Goal: Task Accomplishment & Management: Complete application form

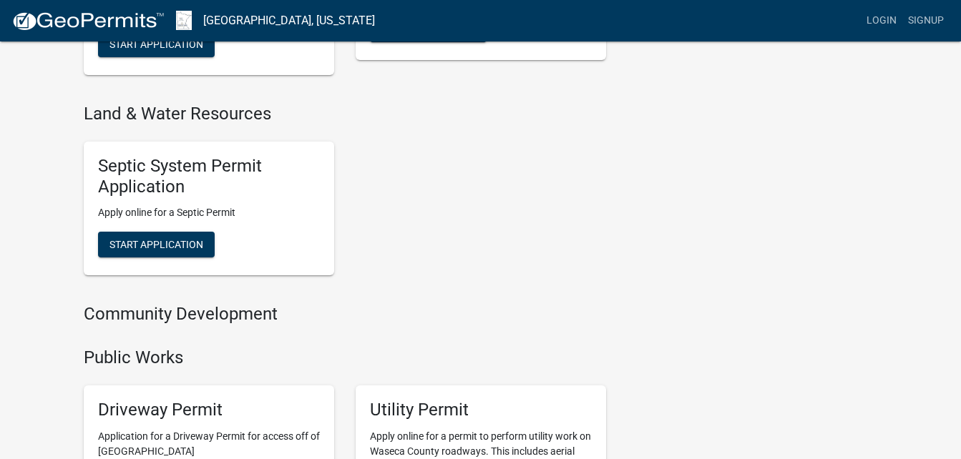
scroll to position [787, 0]
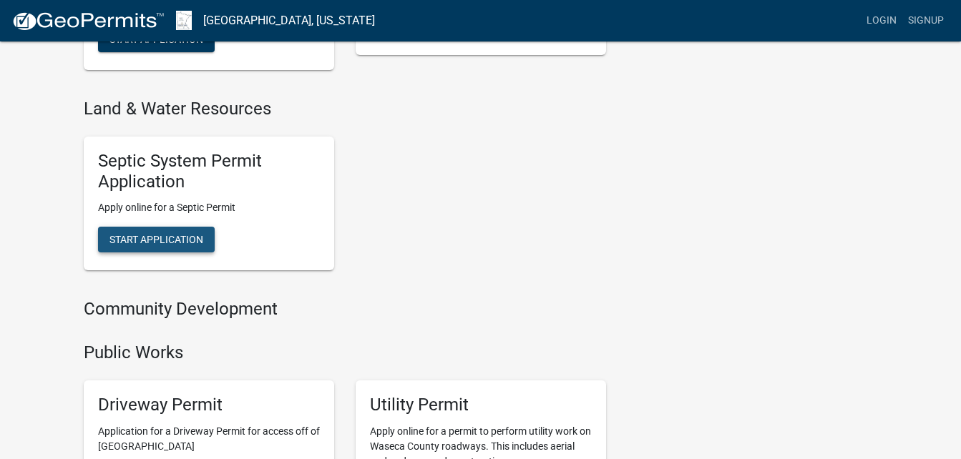
click at [159, 238] on span "Start Application" at bounding box center [156, 239] width 94 height 11
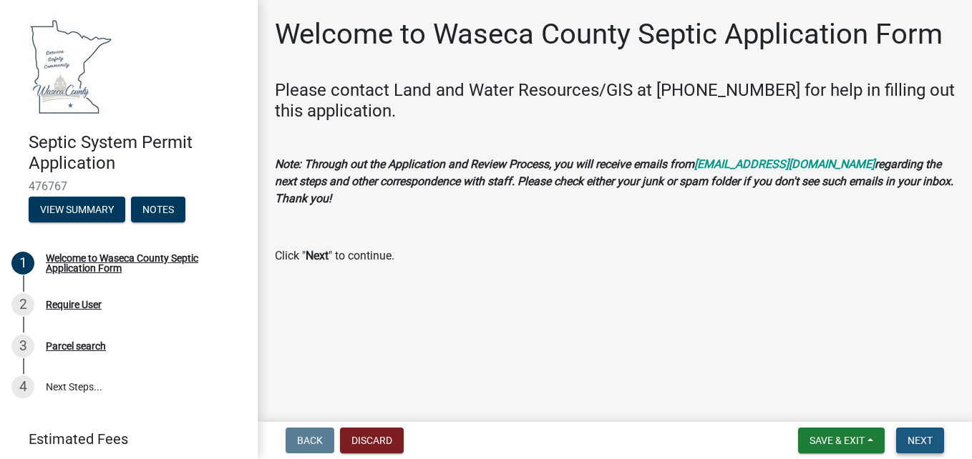
click at [918, 439] on span "Next" at bounding box center [919, 440] width 25 height 11
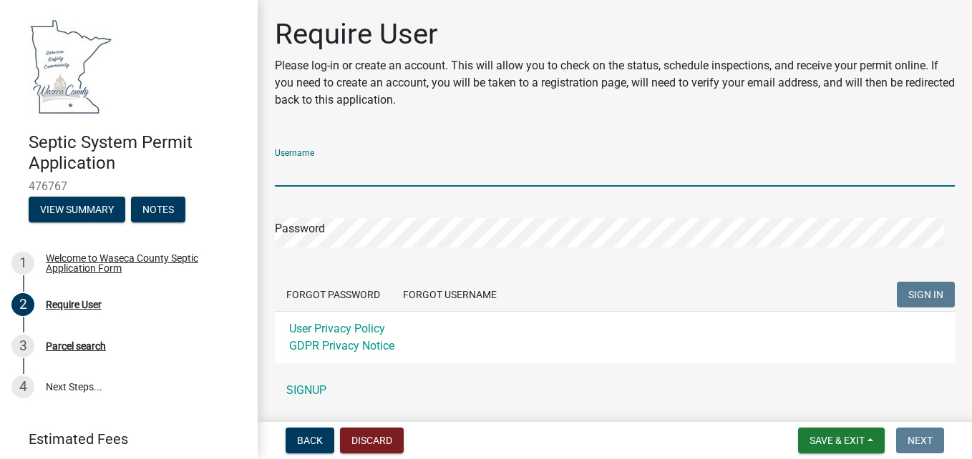
click at [389, 168] on input "Username" at bounding box center [615, 171] width 680 height 29
click at [304, 384] on div "Username Password Forgot Password Forgot Username SIGN IN User Privacy Policy G…" at bounding box center [615, 271] width 680 height 268
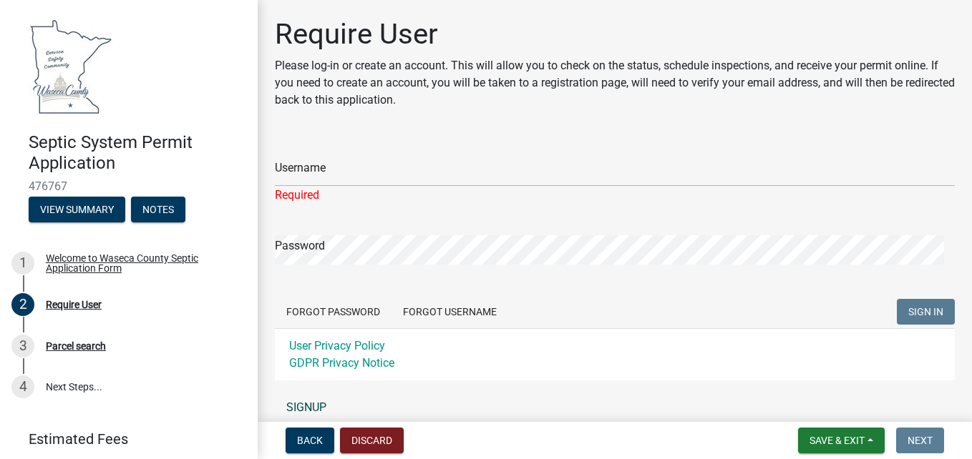
click at [306, 405] on link "SIGNUP" at bounding box center [615, 407] width 680 height 29
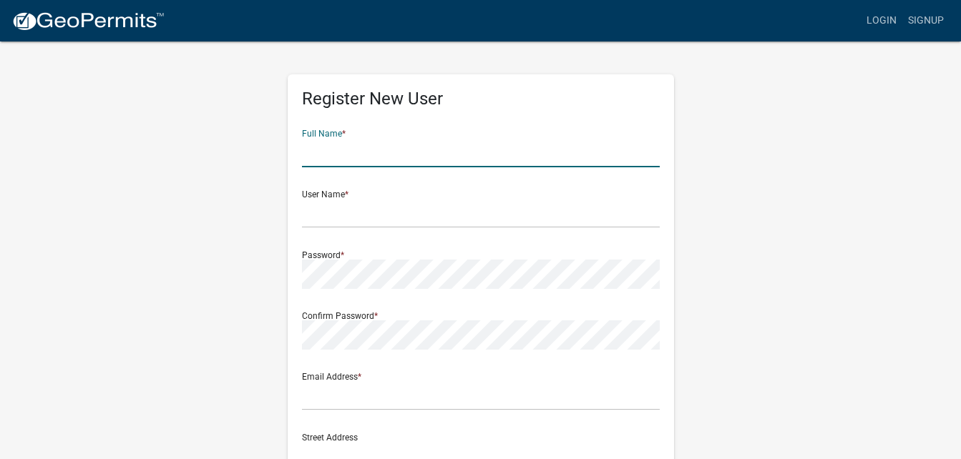
click at [339, 152] on input "text" at bounding box center [481, 152] width 358 height 29
type input "[PERSON_NAME]"
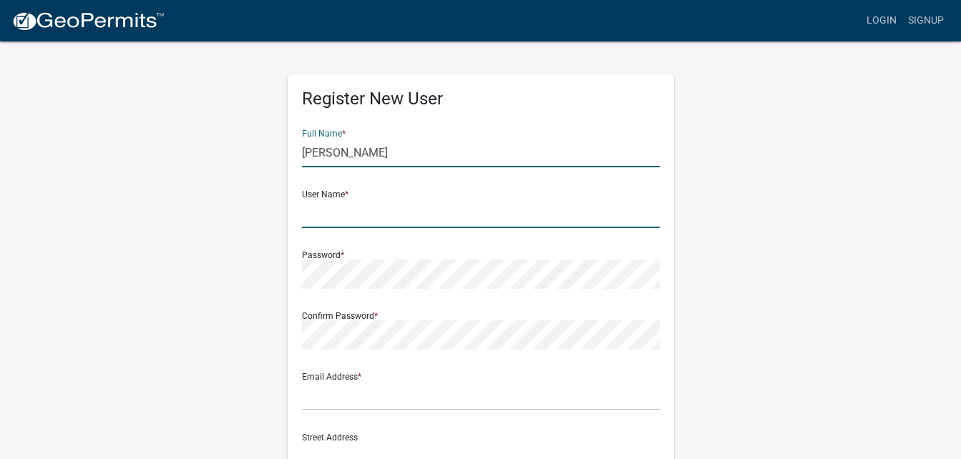
click at [356, 219] on input "text" at bounding box center [481, 213] width 358 height 29
type input "loken3695"
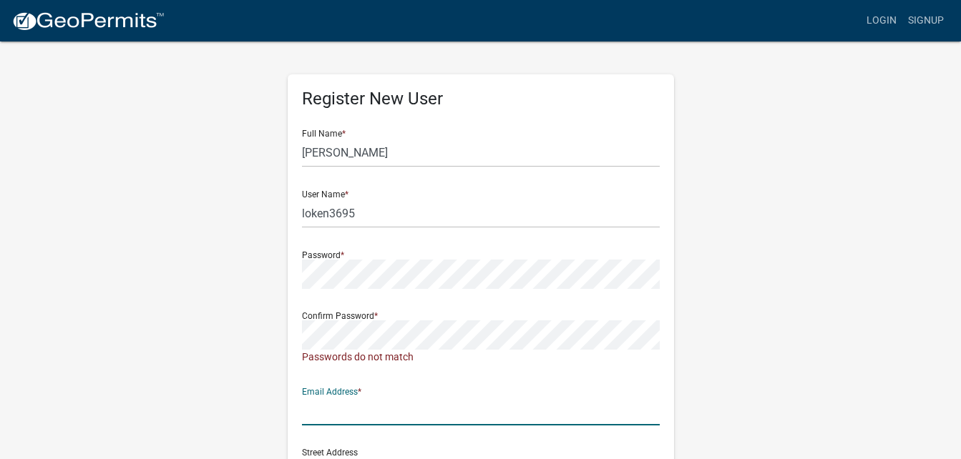
click at [337, 403] on input "text" at bounding box center [481, 410] width 358 height 29
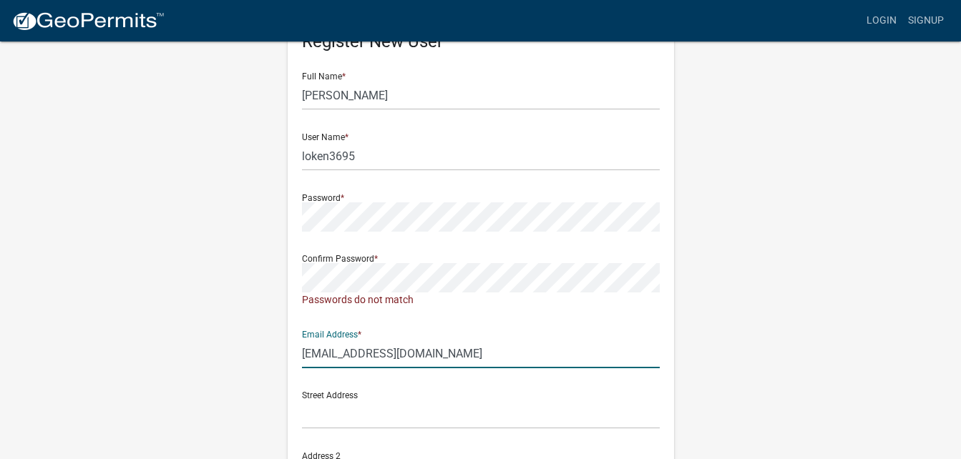
scroll to position [215, 0]
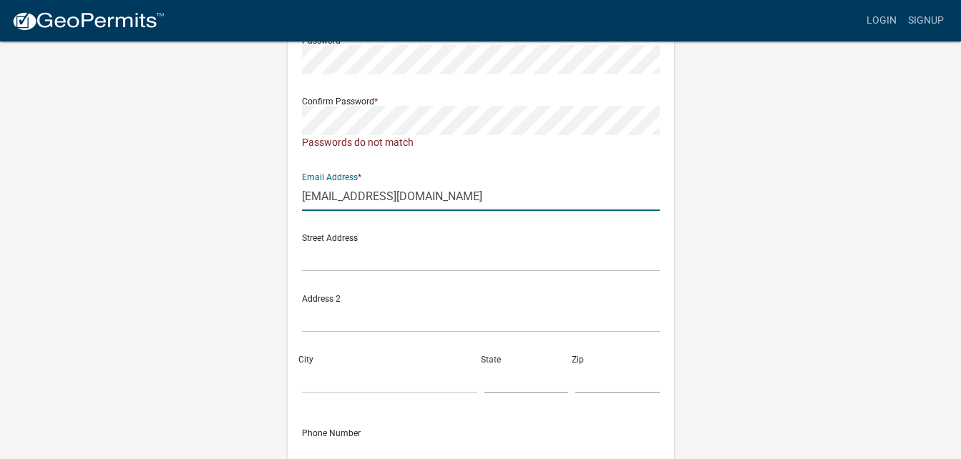
type input "[EMAIL_ADDRESS][DOMAIN_NAME]"
click at [333, 258] on input "text" at bounding box center [481, 257] width 358 height 29
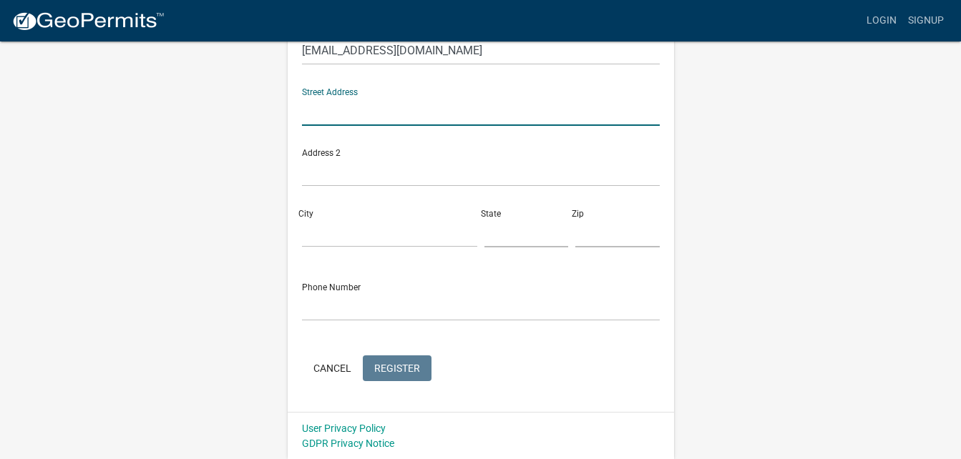
scroll to position [361, 0]
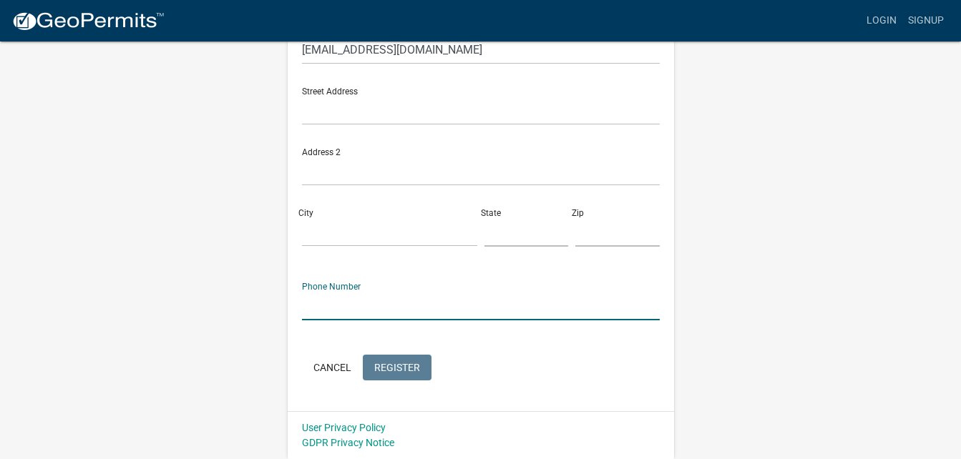
click at [313, 305] on input "text" at bounding box center [481, 305] width 358 height 29
click at [245, 293] on div "Register New User Full Name * [PERSON_NAME] User Name * loken3695 Password * Co…" at bounding box center [481, 69] width 816 height 781
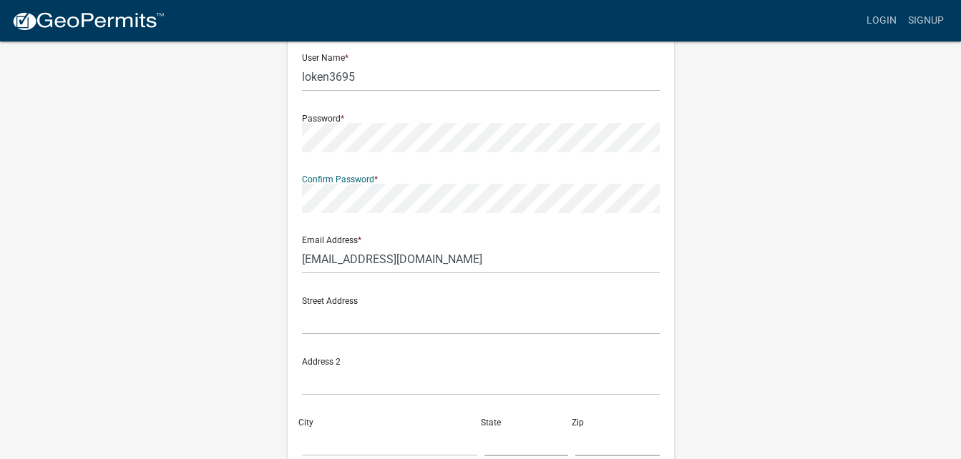
scroll to position [346, 0]
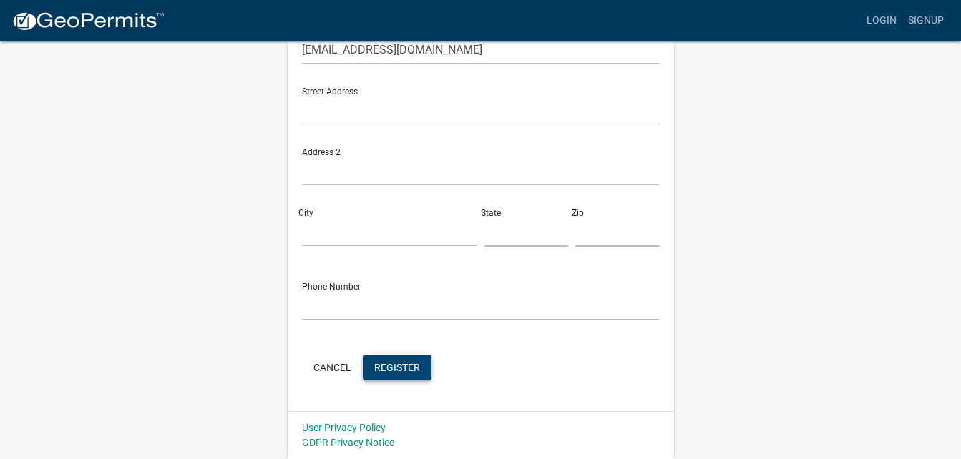
click at [382, 376] on button "Register" at bounding box center [397, 368] width 69 height 26
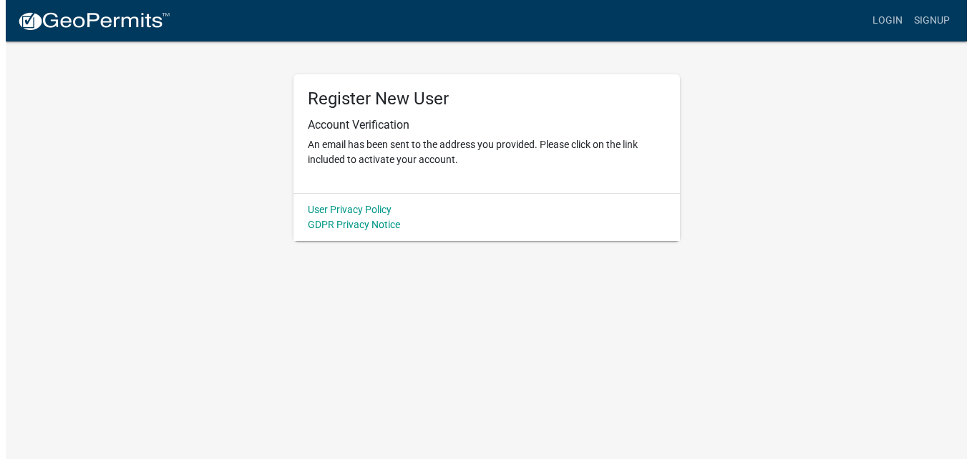
scroll to position [0, 0]
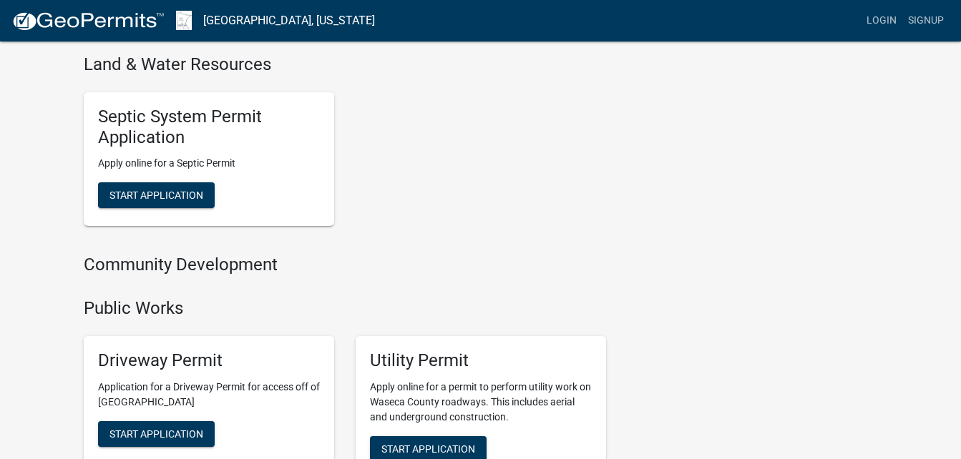
scroll to position [1002, 0]
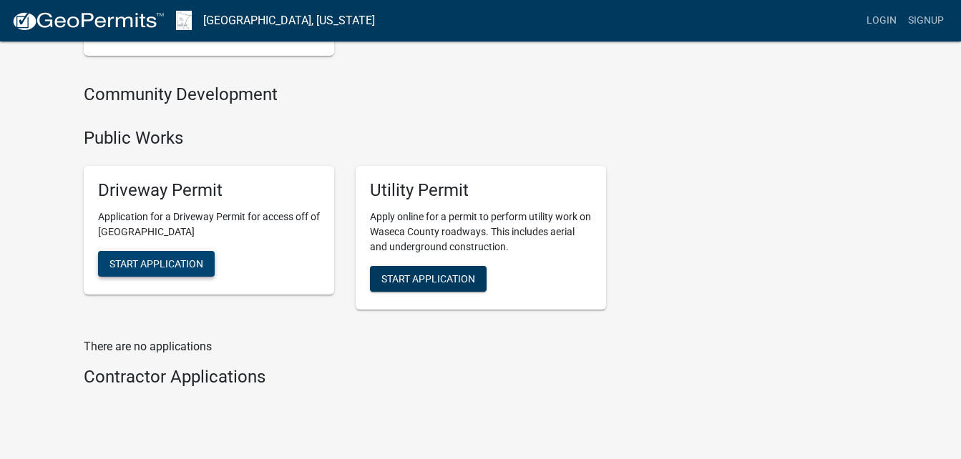
click at [162, 264] on span "Start Application" at bounding box center [156, 263] width 94 height 11
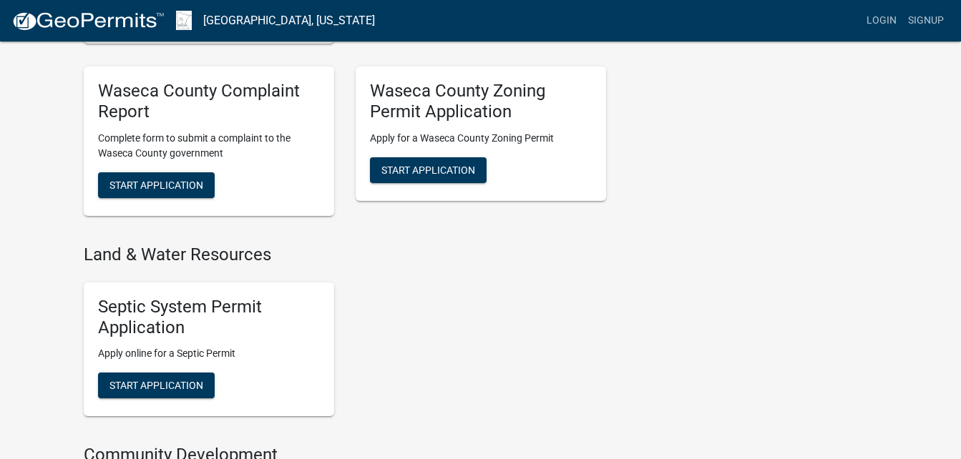
scroll to position [715, 0]
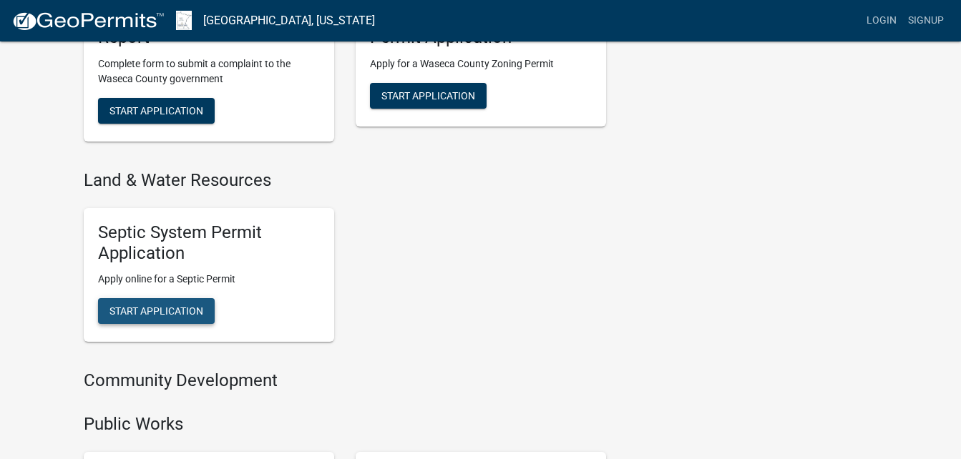
click at [153, 306] on span "Start Application" at bounding box center [156, 310] width 94 height 11
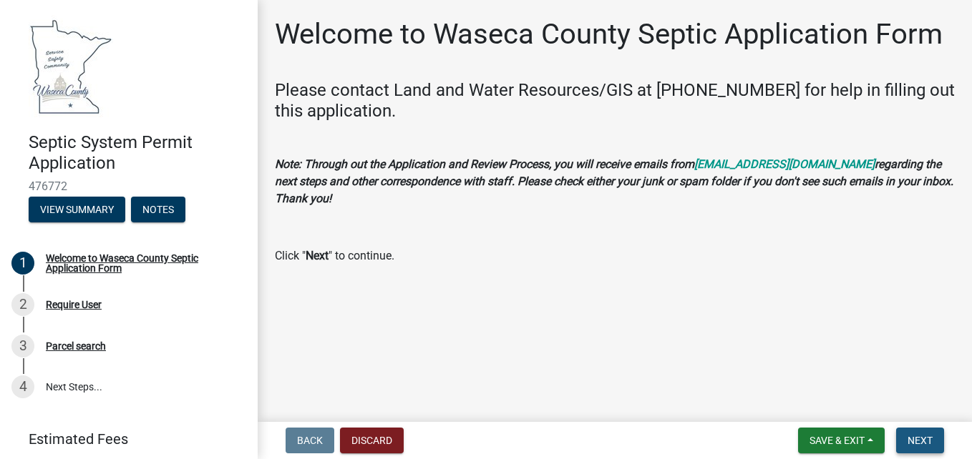
click at [910, 434] on button "Next" at bounding box center [920, 441] width 48 height 26
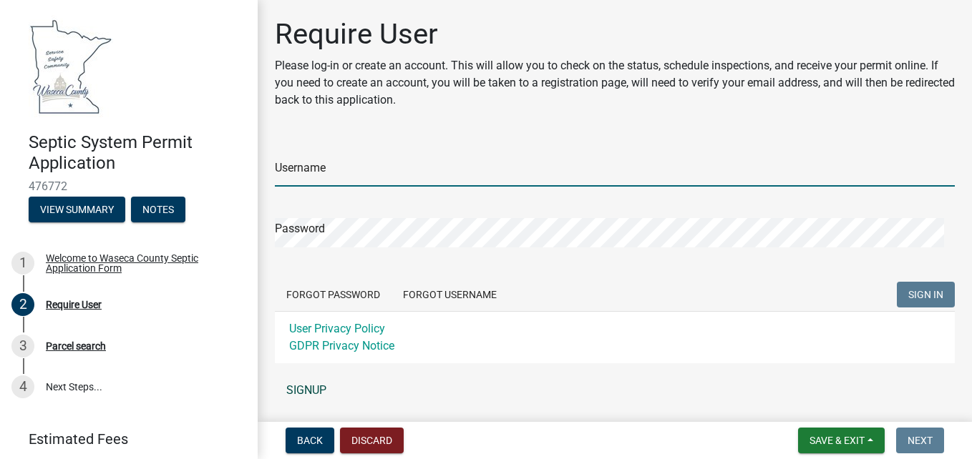
type input "loken3695"
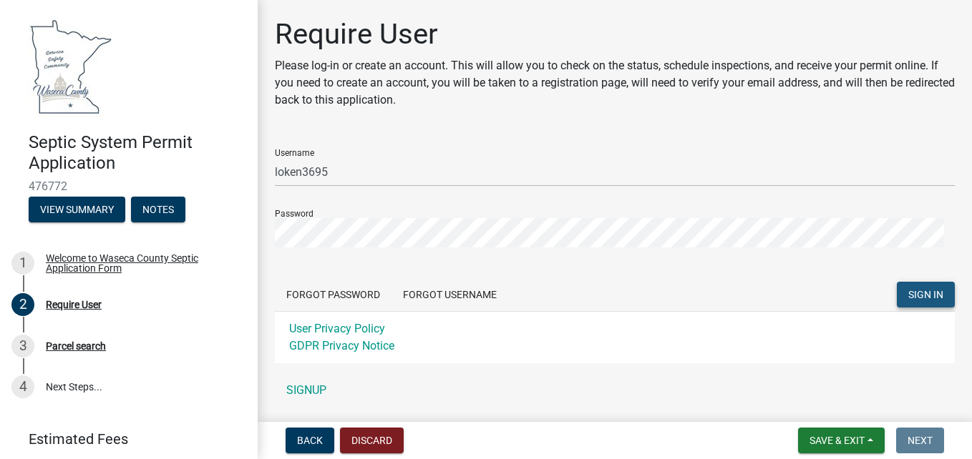
click at [908, 299] on span "SIGN IN" at bounding box center [925, 294] width 35 height 11
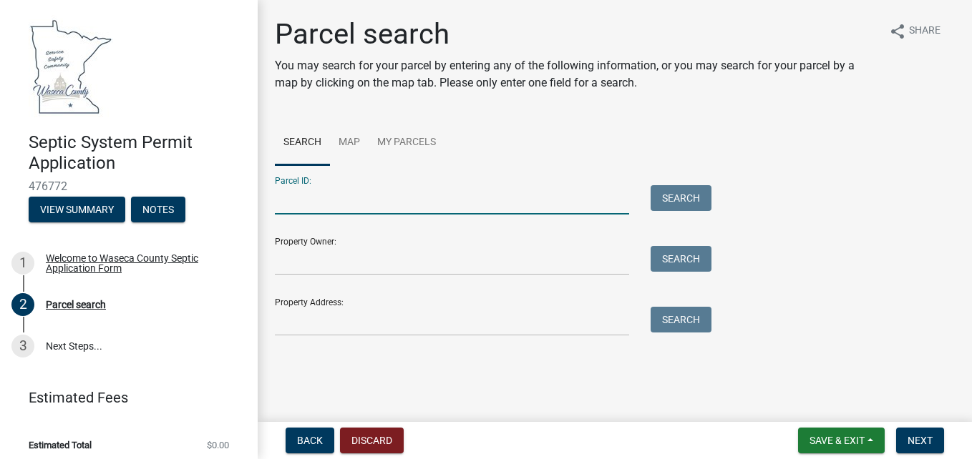
click at [318, 204] on input "Parcel ID:" at bounding box center [452, 199] width 354 height 29
type input "070310100"
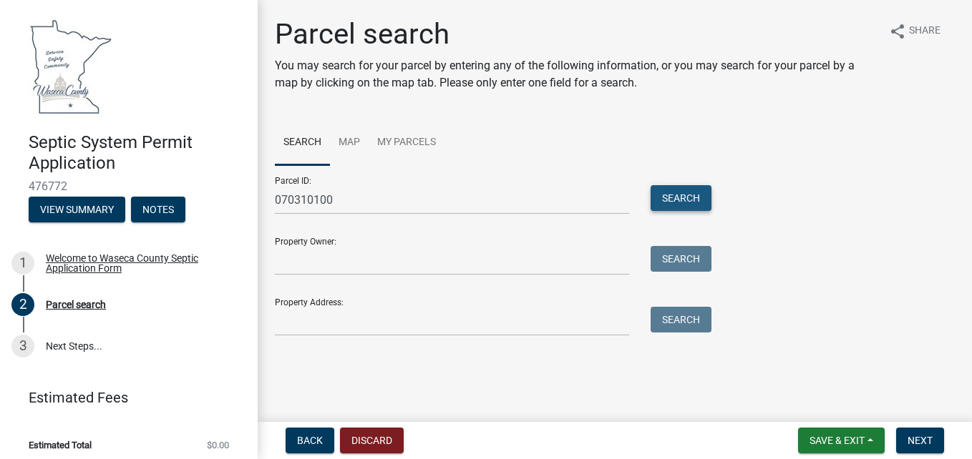
click at [684, 196] on button "Search" at bounding box center [680, 198] width 61 height 26
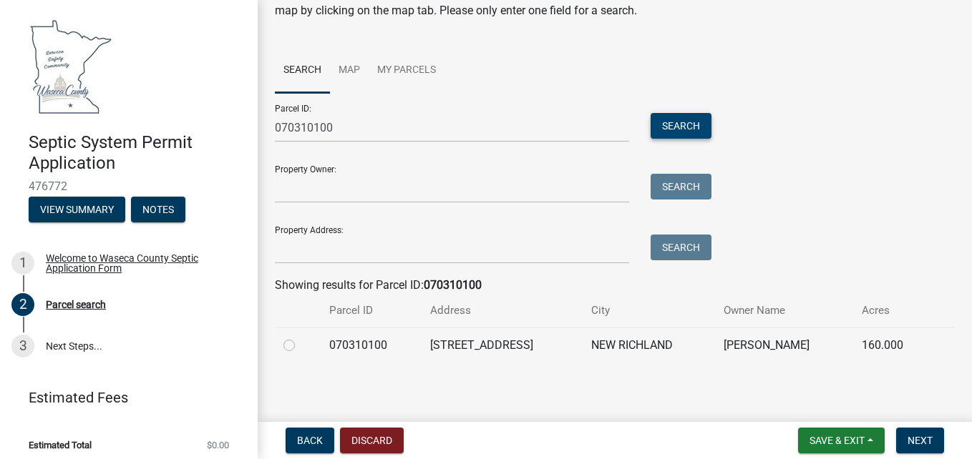
scroll to position [74, 0]
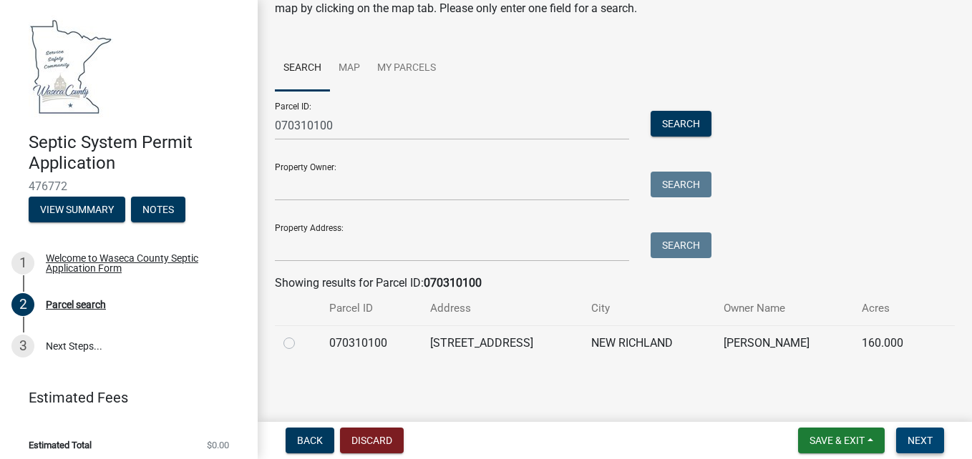
click at [924, 444] on span "Next" at bounding box center [919, 440] width 25 height 11
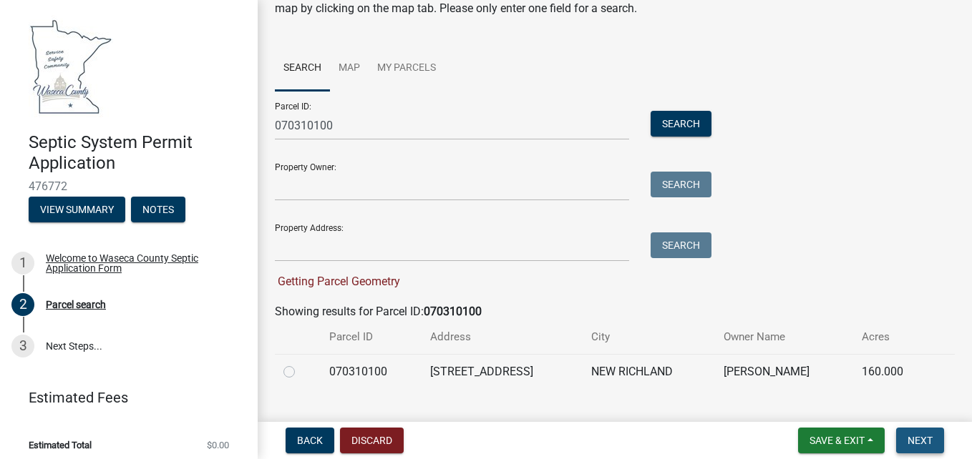
click at [919, 434] on button "Next" at bounding box center [920, 441] width 48 height 26
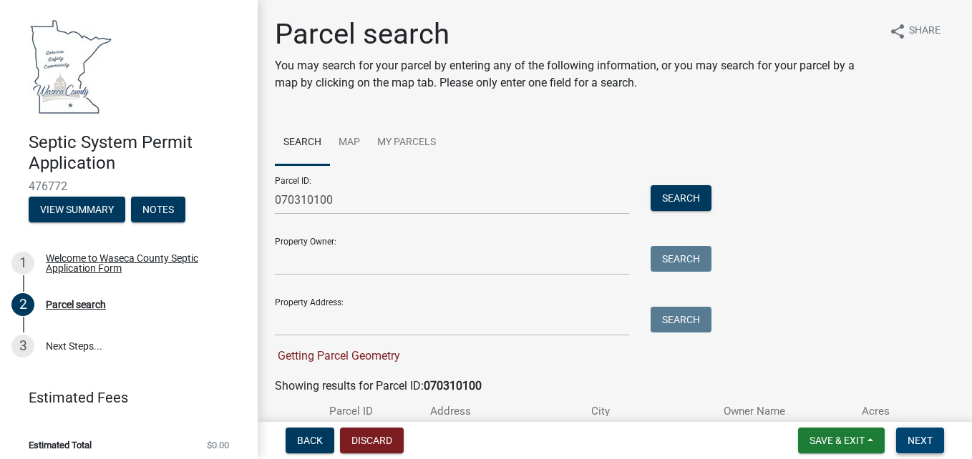
scroll to position [103, 0]
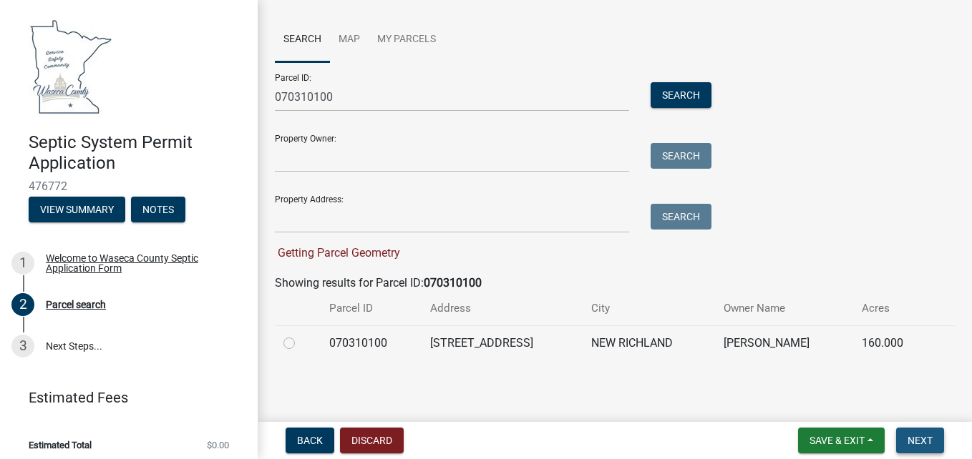
click at [923, 439] on span "Next" at bounding box center [919, 440] width 25 height 11
click at [300, 335] on label at bounding box center [300, 335] width 0 height 0
click at [300, 339] on input "radio" at bounding box center [304, 339] width 9 height 9
radio input "true"
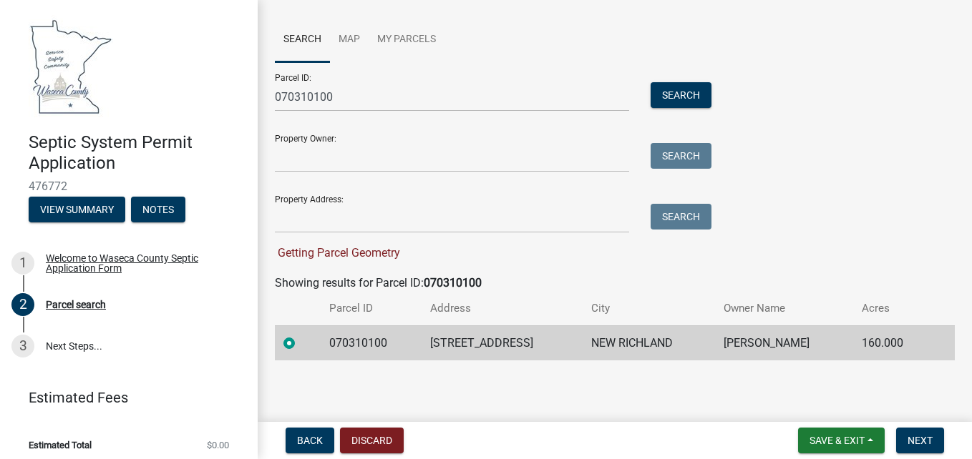
scroll to position [74, 0]
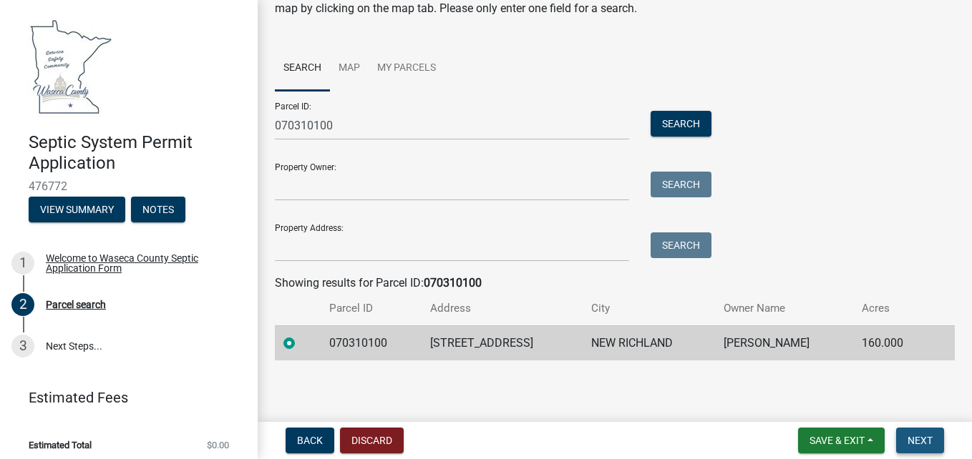
click at [912, 439] on span "Next" at bounding box center [919, 440] width 25 height 11
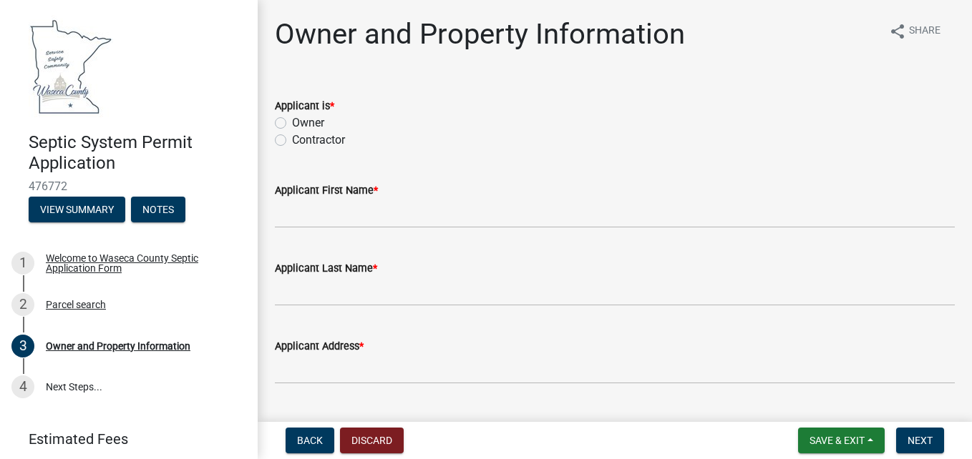
click at [292, 137] on label "Contractor" at bounding box center [318, 140] width 53 height 17
click at [292, 137] on input "Contractor" at bounding box center [296, 136] width 9 height 9
radio input "true"
click at [292, 122] on label "Owner" at bounding box center [308, 122] width 32 height 17
click at [292, 122] on input "Owner" at bounding box center [296, 118] width 9 height 9
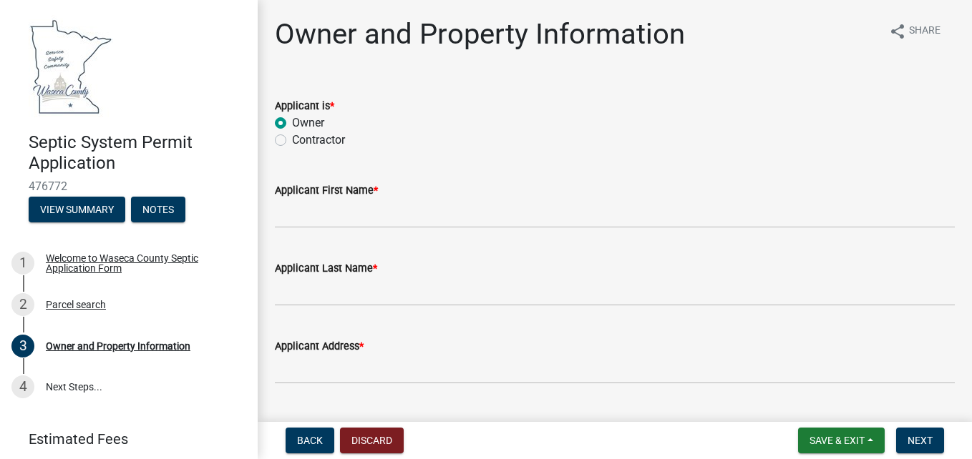
radio input "true"
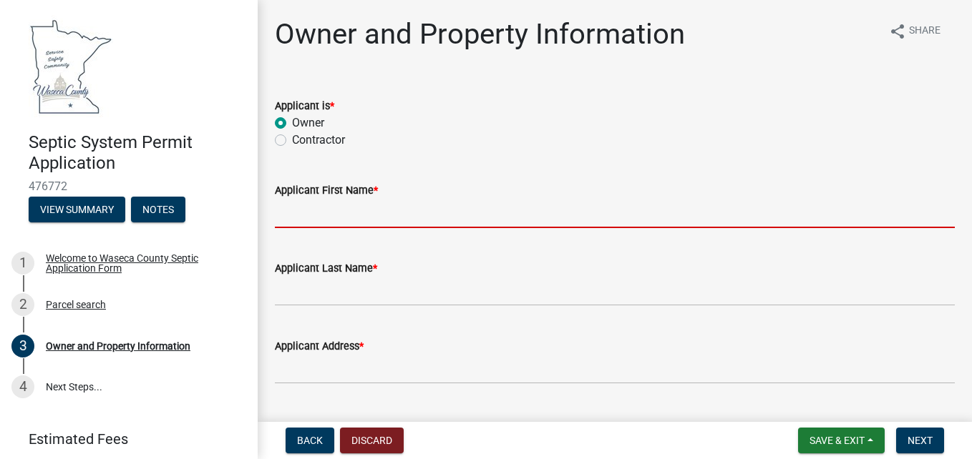
click at [308, 213] on input "Applicant First Name *" at bounding box center [615, 213] width 680 height 29
type input "[PERSON_NAME]"
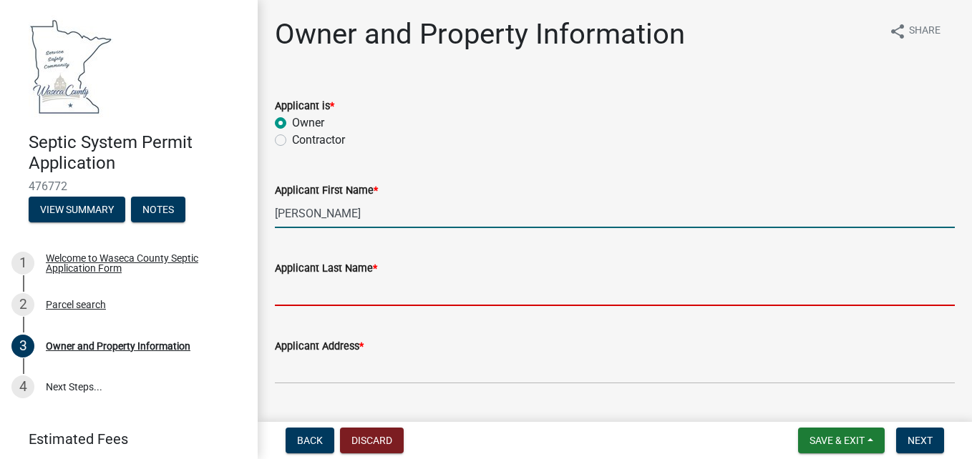
type input "[PERSON_NAME]"
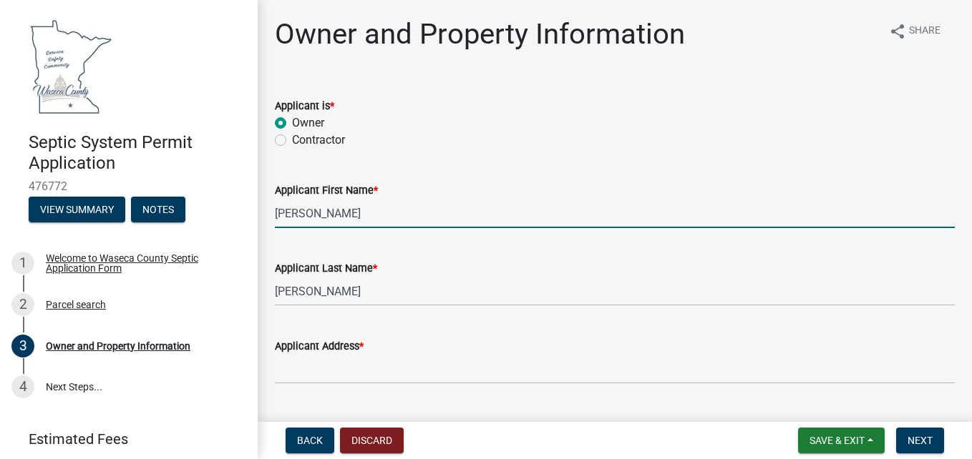
type input "[EMAIL_ADDRESS][DOMAIN_NAME]"
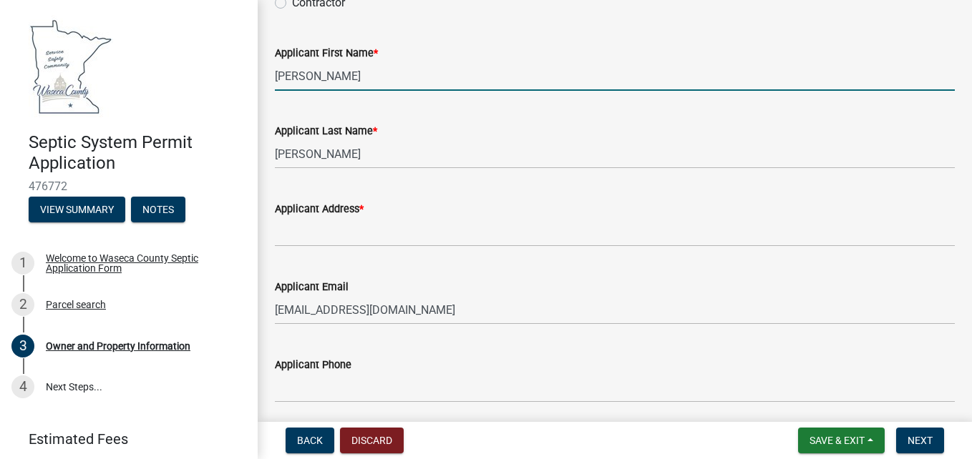
scroll to position [143, 0]
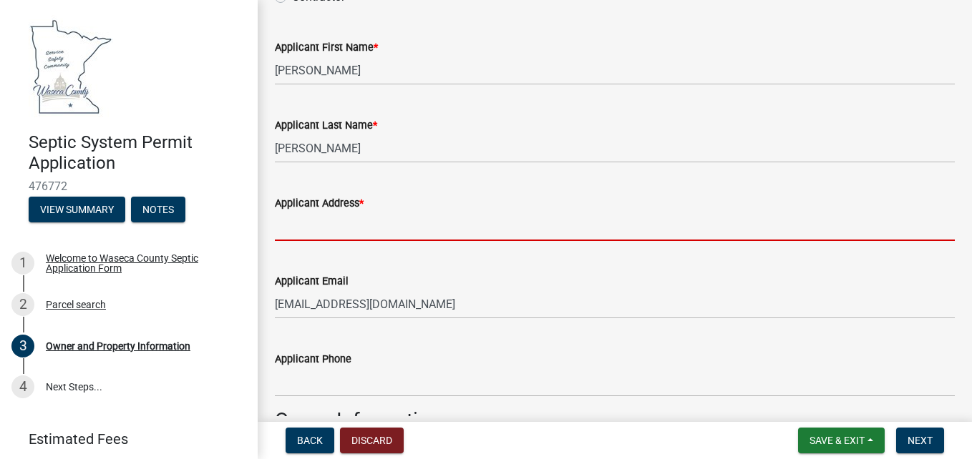
click at [366, 231] on input "Applicant Address *" at bounding box center [615, 226] width 680 height 29
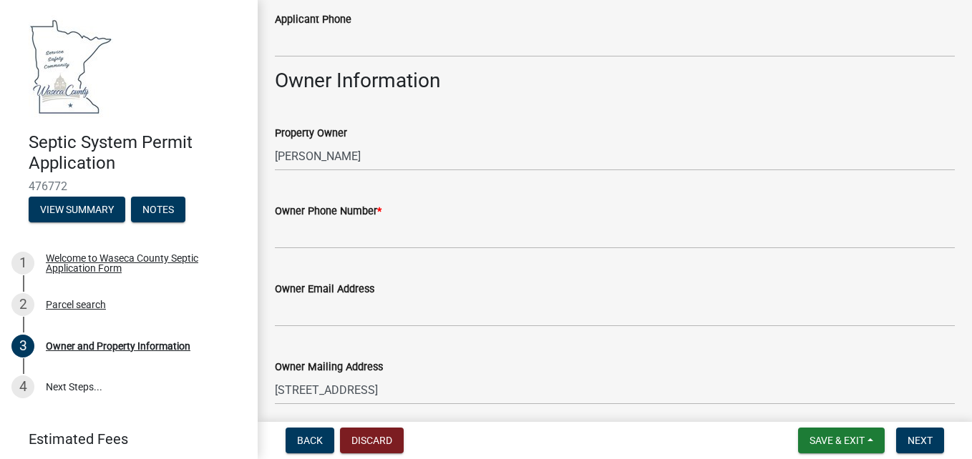
scroll to position [501, 0]
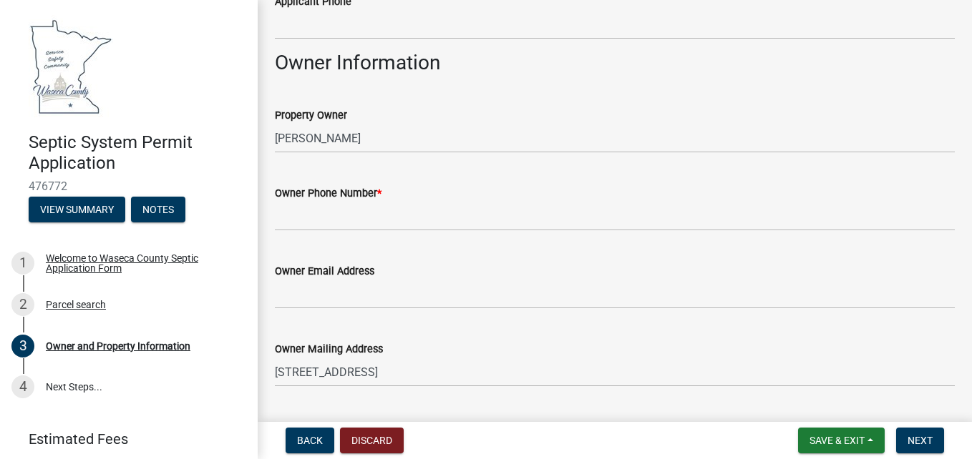
type input "[STREET_ADDRESS]"
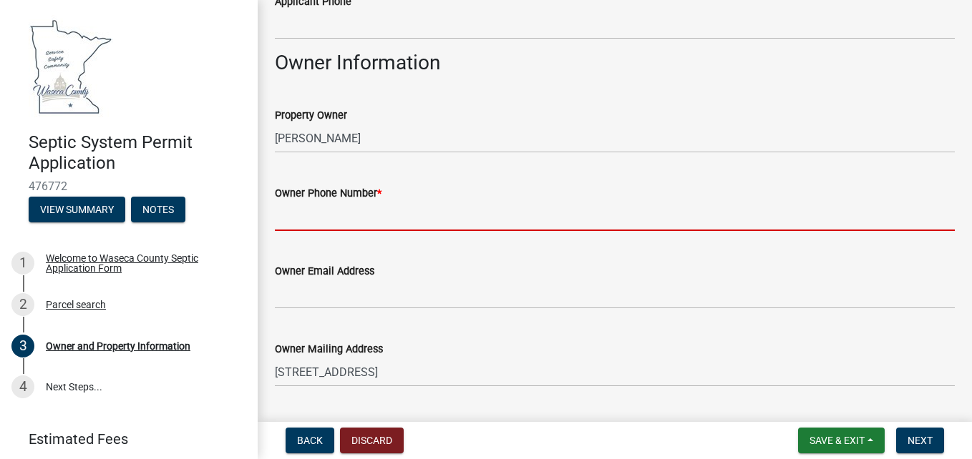
click at [363, 222] on input "Owner Phone Number *" at bounding box center [615, 216] width 680 height 29
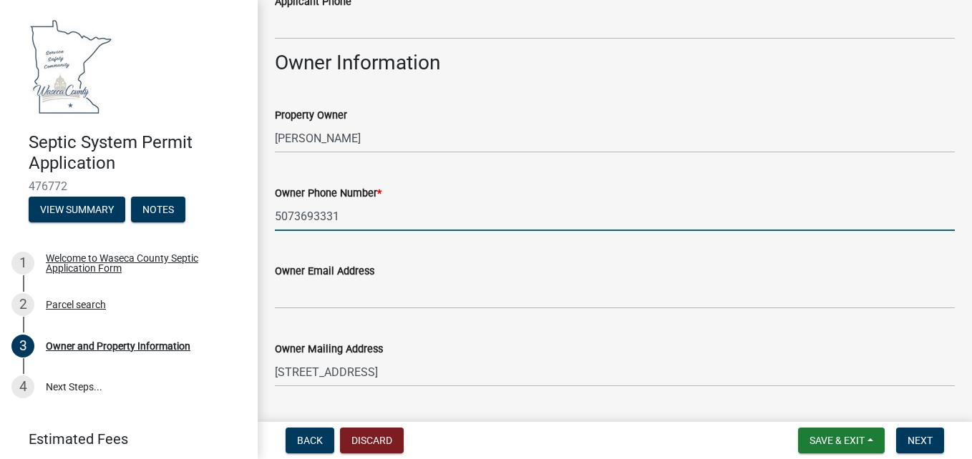
type input "5073693331"
click at [380, 265] on div "Owner Email Address" at bounding box center [615, 271] width 680 height 17
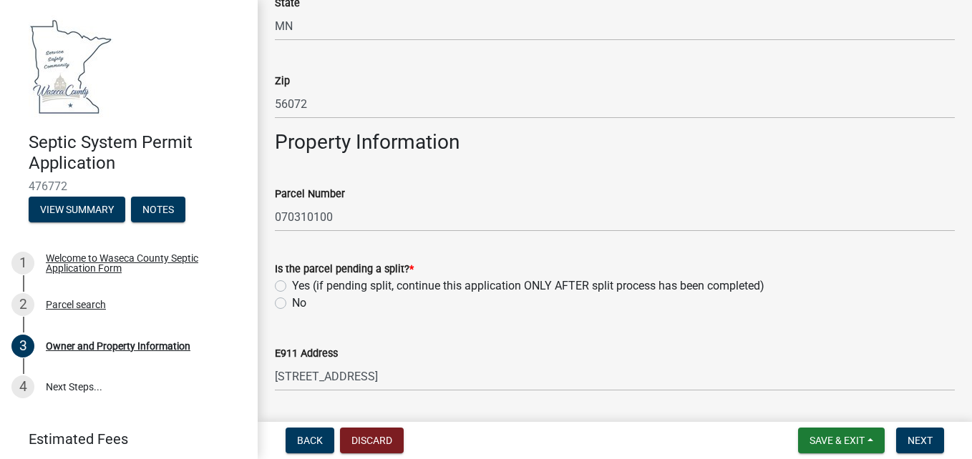
scroll to position [1073, 0]
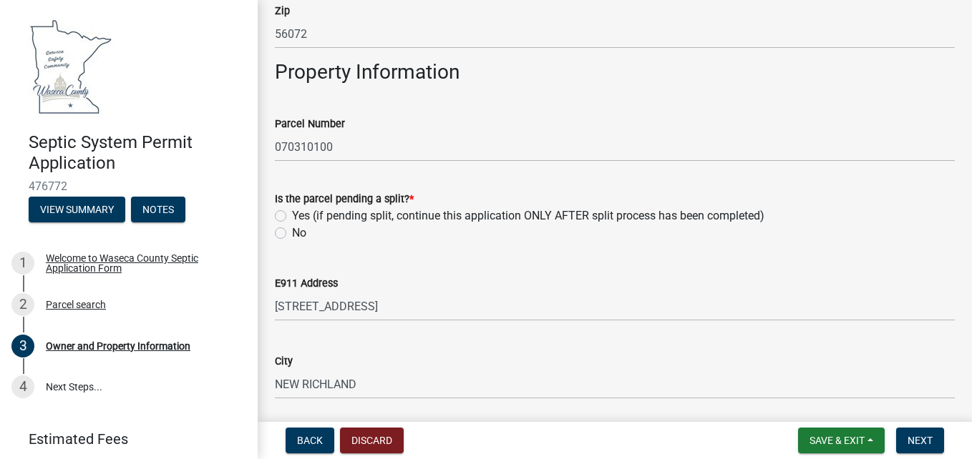
click at [292, 233] on label "No" at bounding box center [299, 233] width 14 height 17
click at [292, 233] on input "No" at bounding box center [296, 229] width 9 height 9
radio input "true"
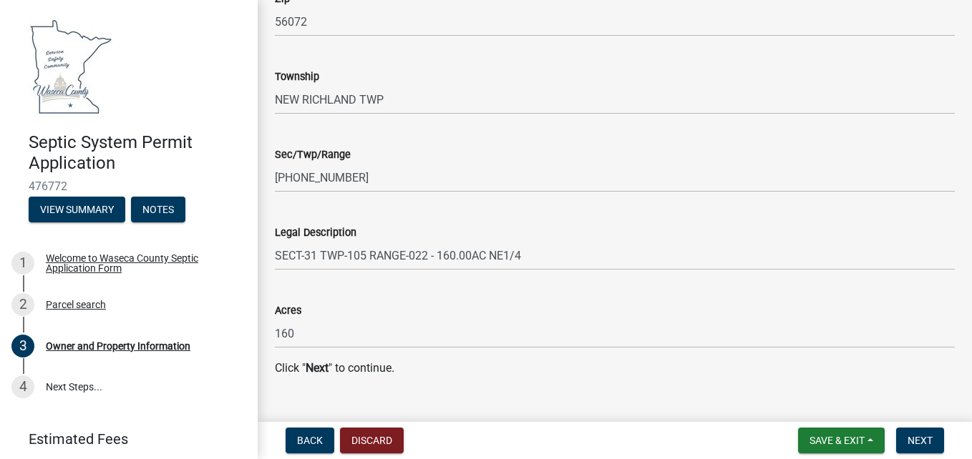
scroll to position [1621, 0]
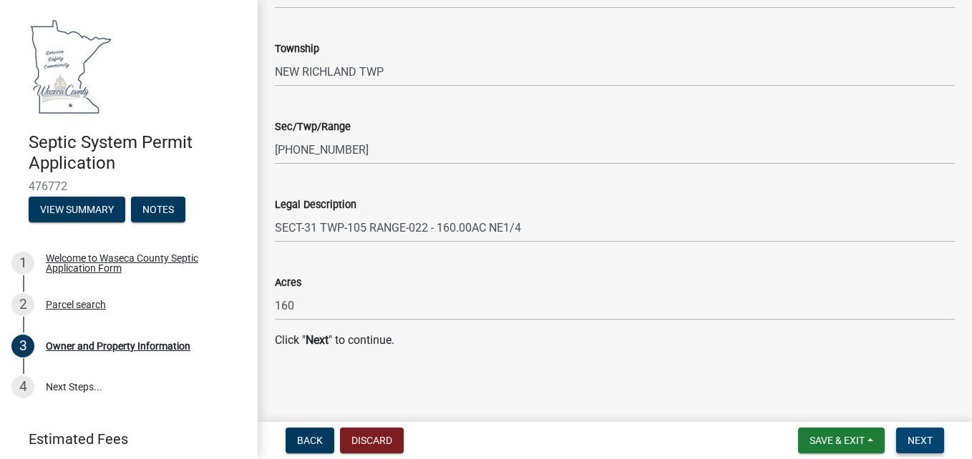
click at [913, 439] on span "Next" at bounding box center [919, 440] width 25 height 11
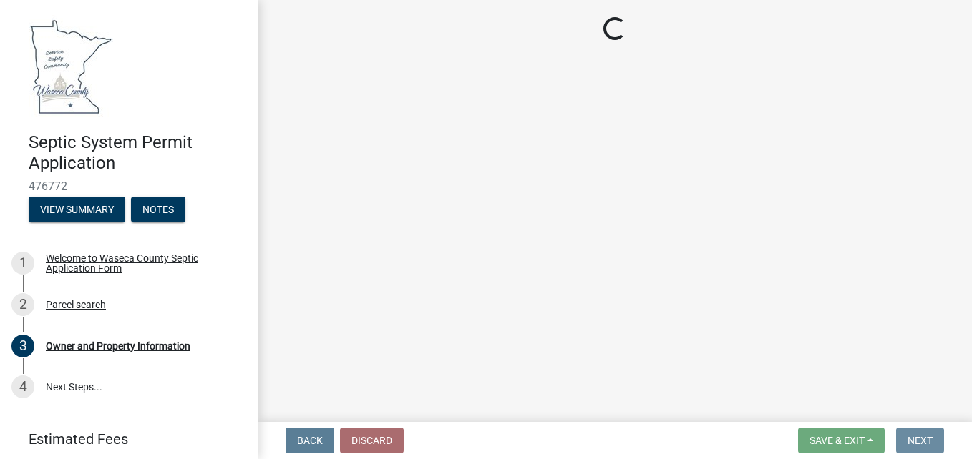
scroll to position [0, 0]
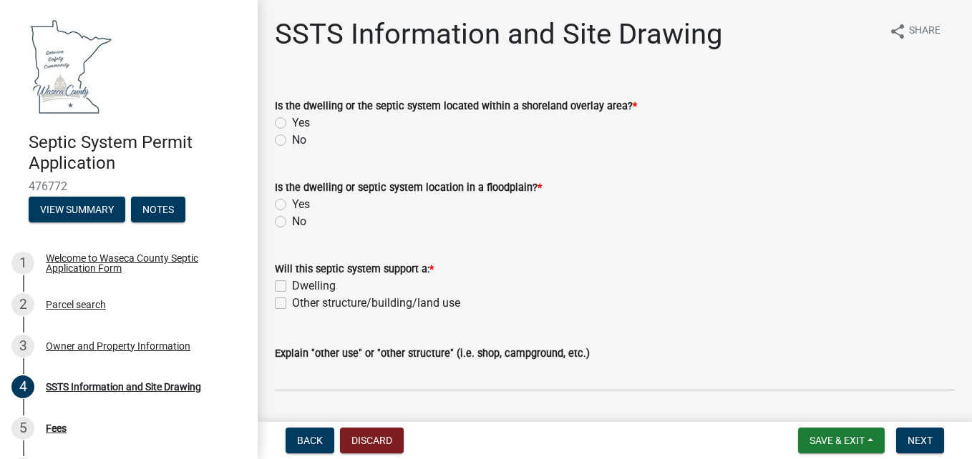
click at [292, 138] on label "No" at bounding box center [299, 140] width 14 height 17
click at [292, 138] on input "No" at bounding box center [296, 136] width 9 height 9
radio input "true"
click at [292, 223] on label "No" at bounding box center [299, 221] width 14 height 17
click at [292, 222] on input "No" at bounding box center [296, 217] width 9 height 9
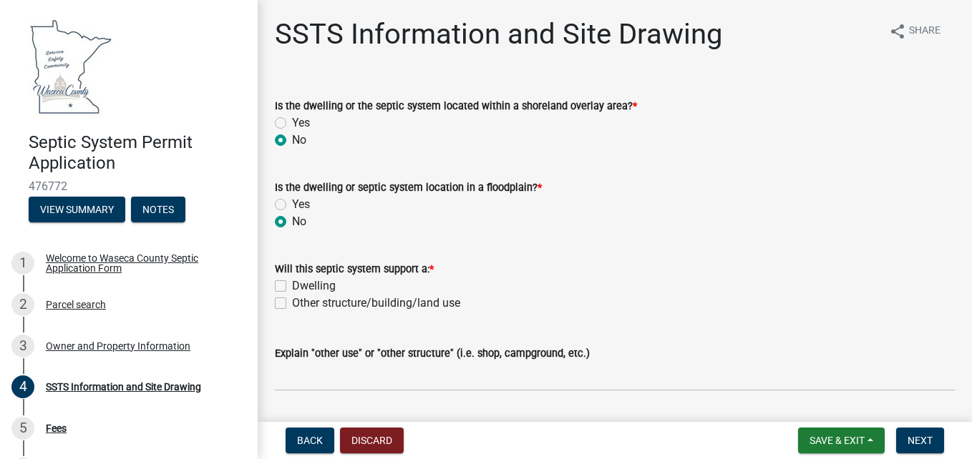
radio input "true"
click at [292, 284] on label "Dwelling" at bounding box center [314, 286] width 44 height 17
click at [292, 284] on input "Dwelling" at bounding box center [296, 282] width 9 height 9
checkbox input "true"
checkbox input "false"
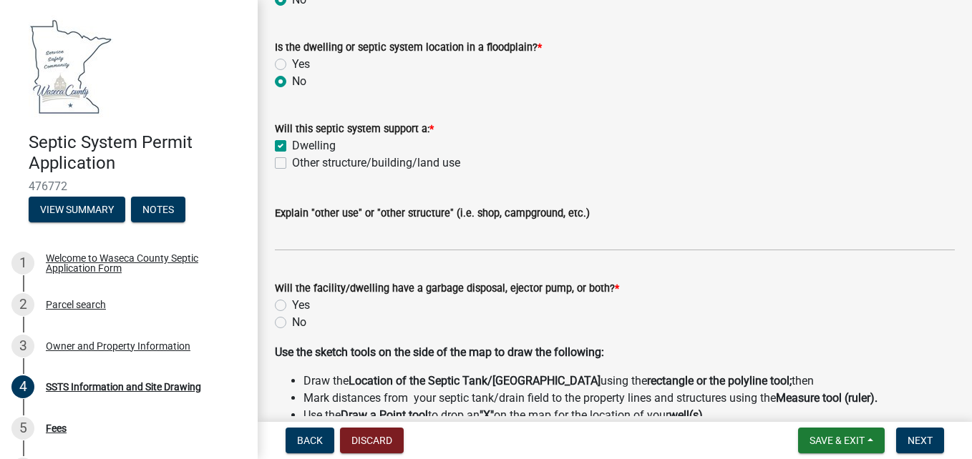
scroll to position [143, 0]
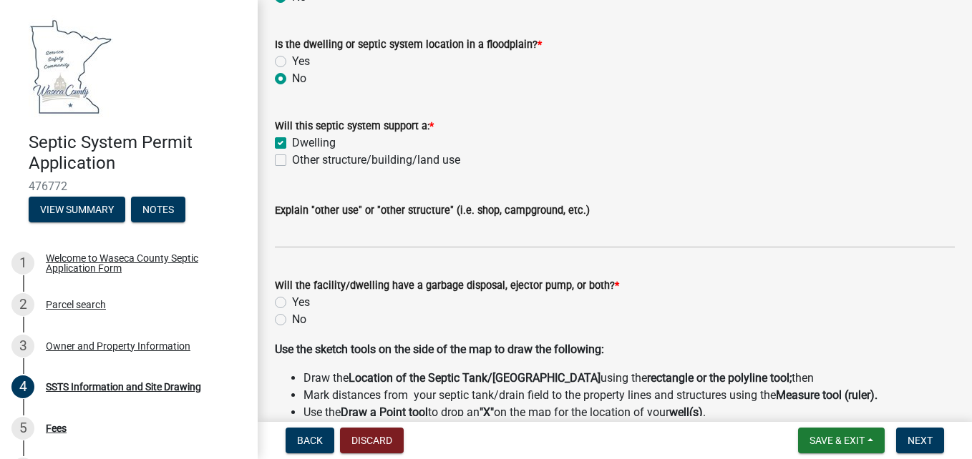
click at [292, 319] on label "No" at bounding box center [299, 319] width 14 height 17
click at [292, 319] on input "No" at bounding box center [296, 315] width 9 height 9
radio input "true"
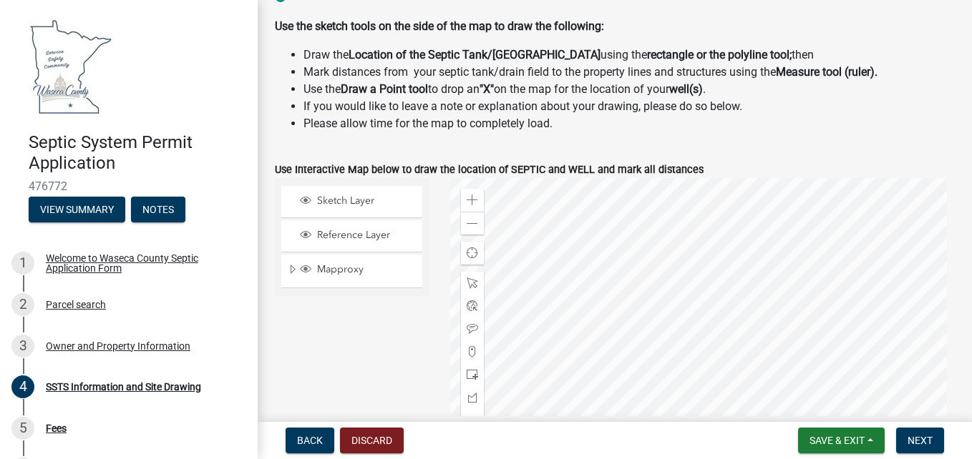
scroll to position [501, 0]
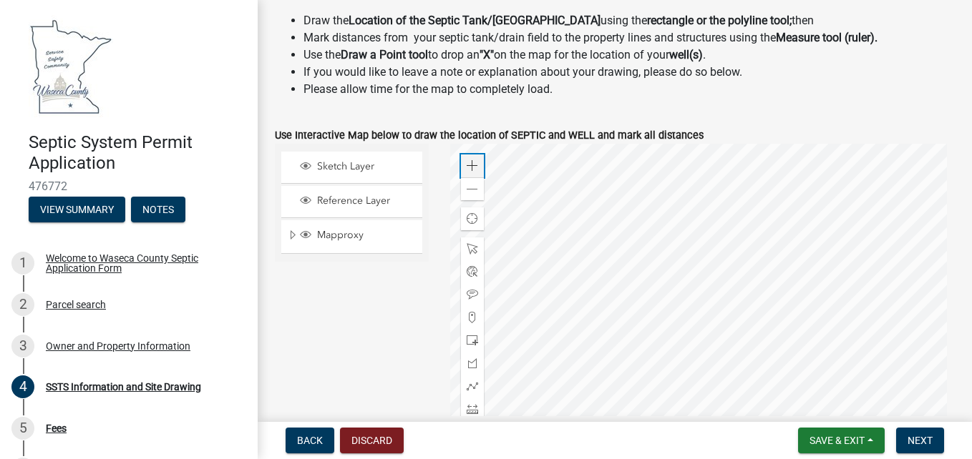
click at [466, 166] on span at bounding box center [471, 165] width 11 height 11
click at [467, 165] on span at bounding box center [471, 165] width 11 height 11
click at [649, 331] on div at bounding box center [702, 323] width 504 height 358
click at [675, 303] on div at bounding box center [702, 323] width 504 height 358
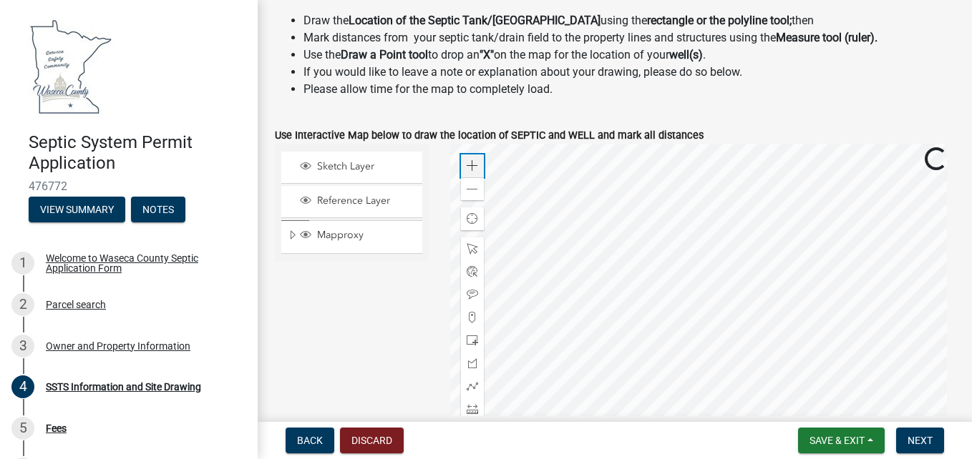
click at [472, 162] on span at bounding box center [471, 165] width 11 height 11
click at [637, 277] on div at bounding box center [702, 323] width 504 height 358
click at [472, 339] on span at bounding box center [471, 340] width 11 height 11
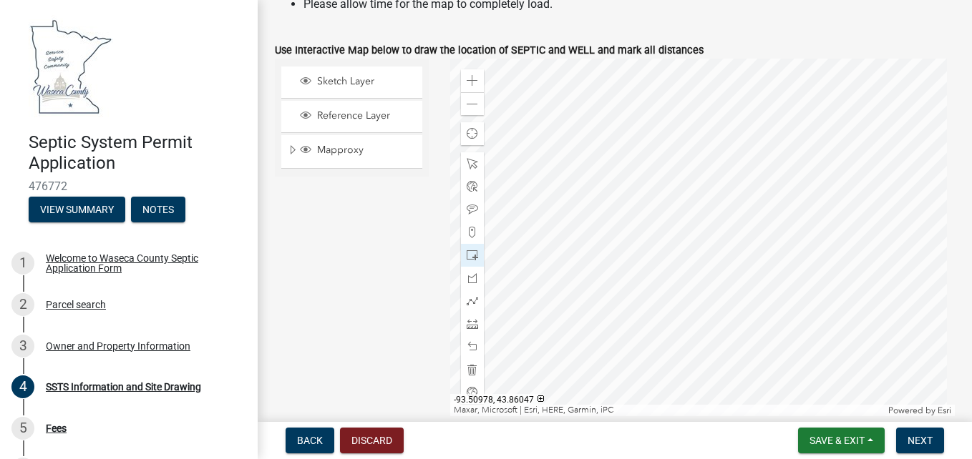
click at [688, 177] on div at bounding box center [702, 238] width 504 height 358
click at [753, 165] on div at bounding box center [702, 238] width 504 height 358
click at [553, 226] on div at bounding box center [702, 238] width 504 height 358
click at [469, 160] on span at bounding box center [471, 163] width 11 height 11
click at [608, 182] on div at bounding box center [702, 238] width 504 height 358
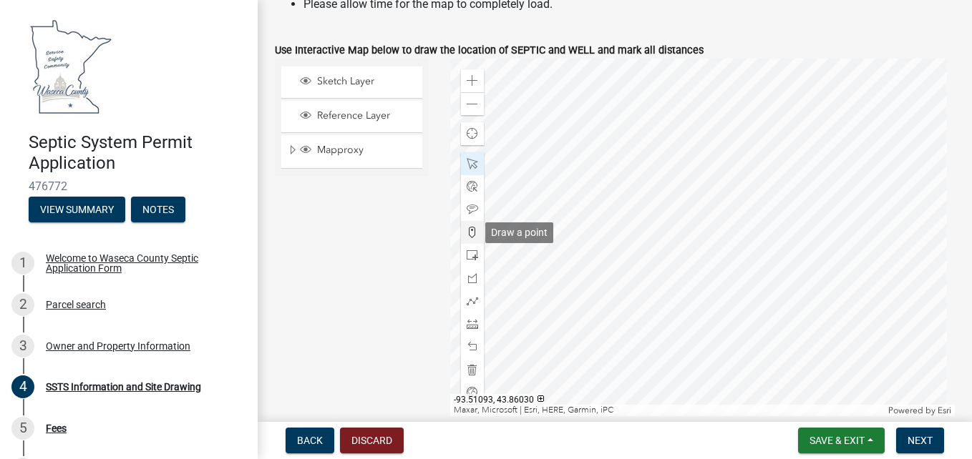
click at [471, 235] on span at bounding box center [471, 232] width 11 height 11
click at [601, 217] on div at bounding box center [702, 238] width 504 height 358
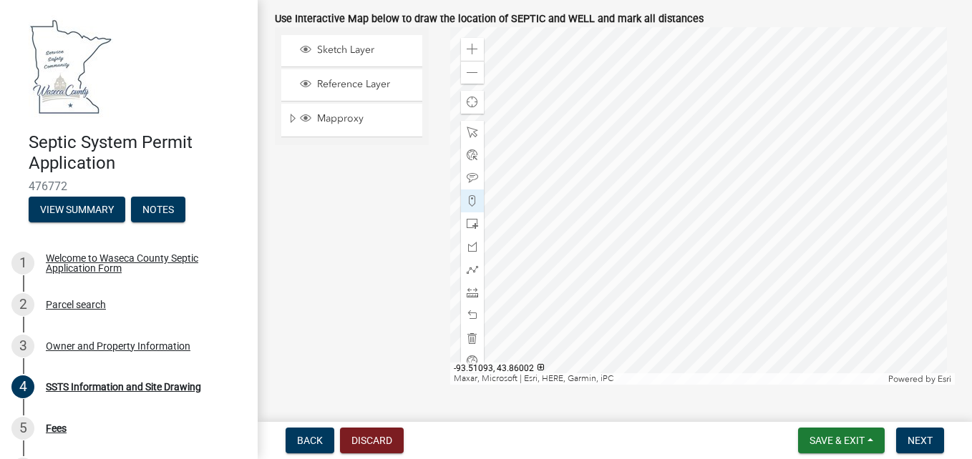
scroll to position [617, 0]
click at [468, 338] on span at bounding box center [471, 338] width 11 height 11
click at [468, 205] on span at bounding box center [471, 201] width 11 height 11
click at [585, 209] on div at bounding box center [702, 207] width 504 height 358
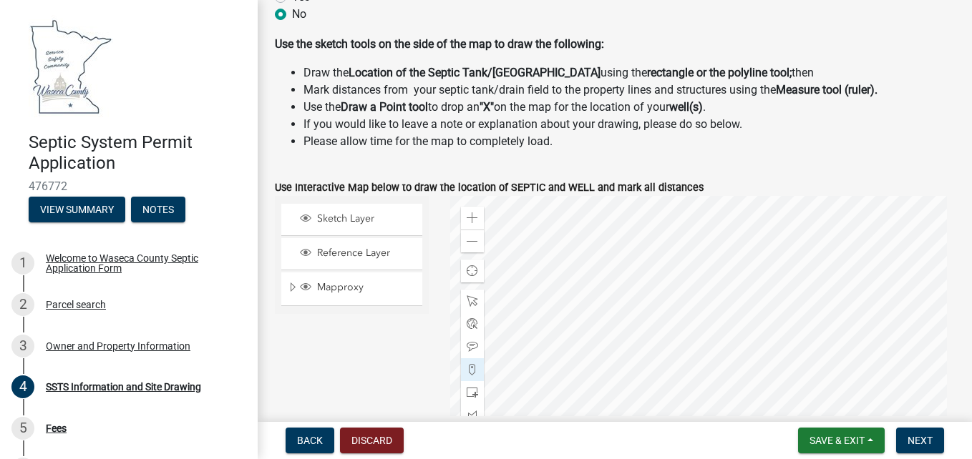
scroll to position [474, 0]
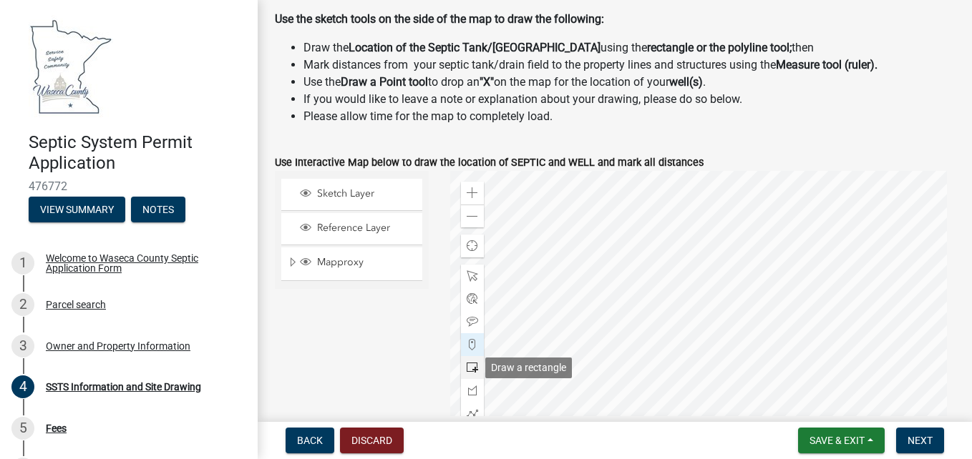
click at [468, 369] on span at bounding box center [471, 367] width 11 height 11
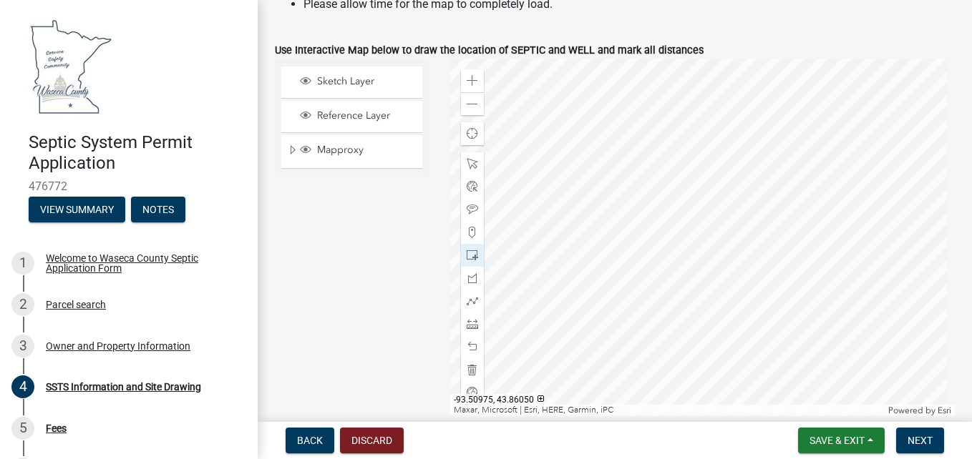
click at [798, 167] on div at bounding box center [702, 238] width 504 height 358
click at [906, 161] on div at bounding box center [702, 238] width 504 height 358
click at [906, 160] on div at bounding box center [702, 238] width 504 height 358
click at [471, 326] on span at bounding box center [471, 323] width 11 height 11
click at [590, 242] on div at bounding box center [702, 238] width 504 height 358
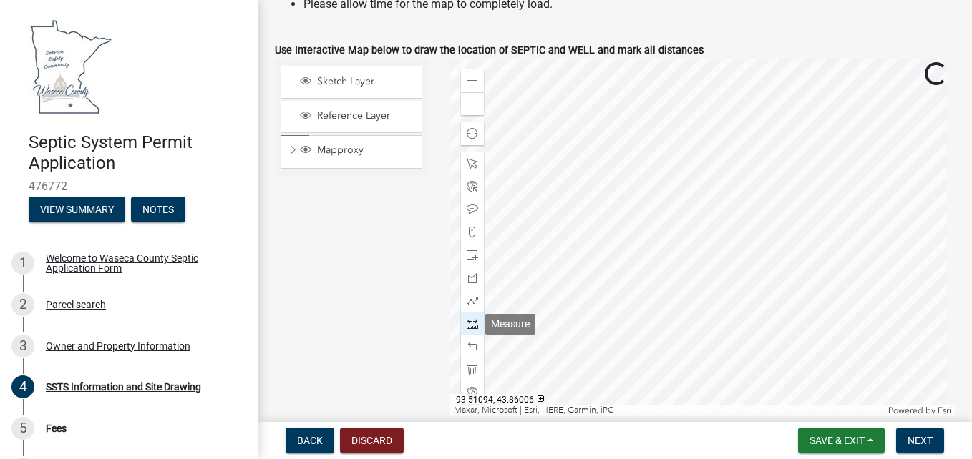
click at [475, 328] on span at bounding box center [471, 323] width 11 height 11
click at [605, 243] on div at bounding box center [702, 238] width 504 height 358
click at [803, 154] on div at bounding box center [702, 238] width 504 height 358
click at [467, 326] on span at bounding box center [471, 323] width 11 height 11
click at [466, 324] on span at bounding box center [471, 323] width 11 height 11
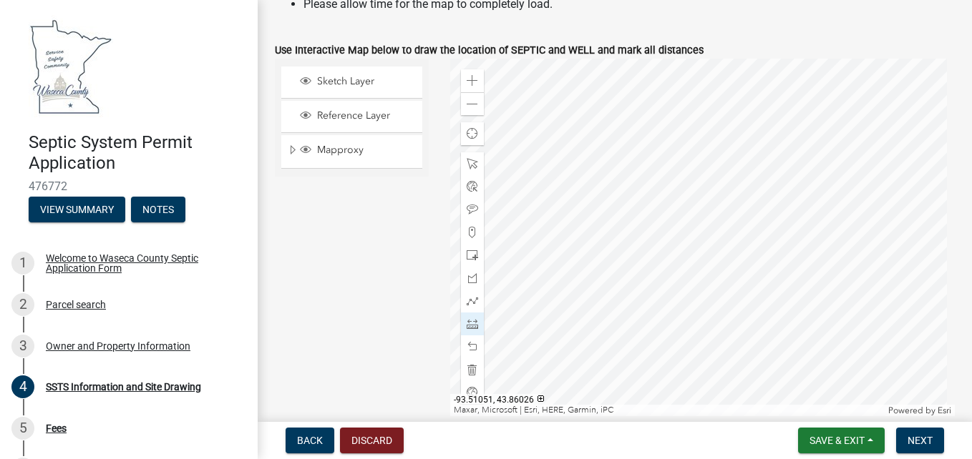
click at [596, 248] on div at bounding box center [702, 238] width 504 height 358
click at [592, 248] on div at bounding box center [702, 238] width 504 height 358
click at [802, 151] on div at bounding box center [702, 238] width 504 height 358
click at [477, 164] on div at bounding box center [472, 163] width 23 height 23
click at [470, 324] on span at bounding box center [471, 323] width 11 height 11
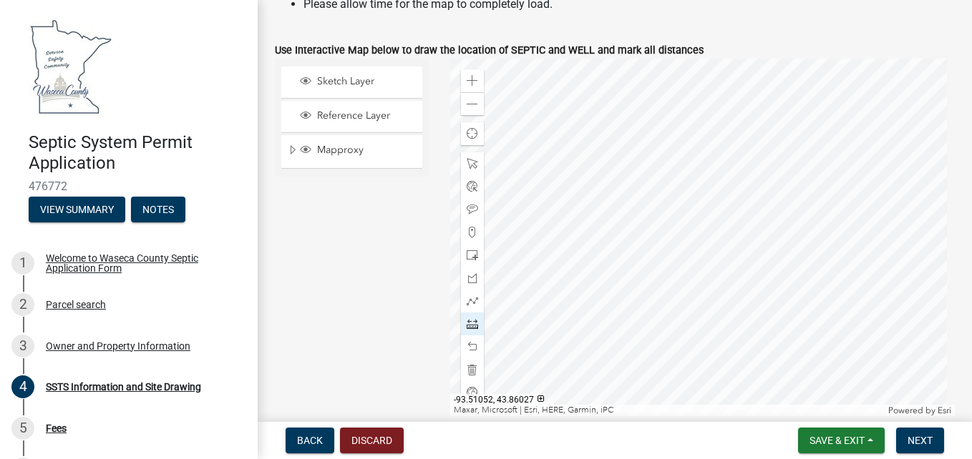
click at [593, 246] on div at bounding box center [702, 238] width 504 height 358
click at [801, 150] on div at bounding box center [702, 238] width 504 height 358
click at [862, 137] on div at bounding box center [702, 238] width 504 height 358
click at [466, 162] on span at bounding box center [471, 163] width 11 height 11
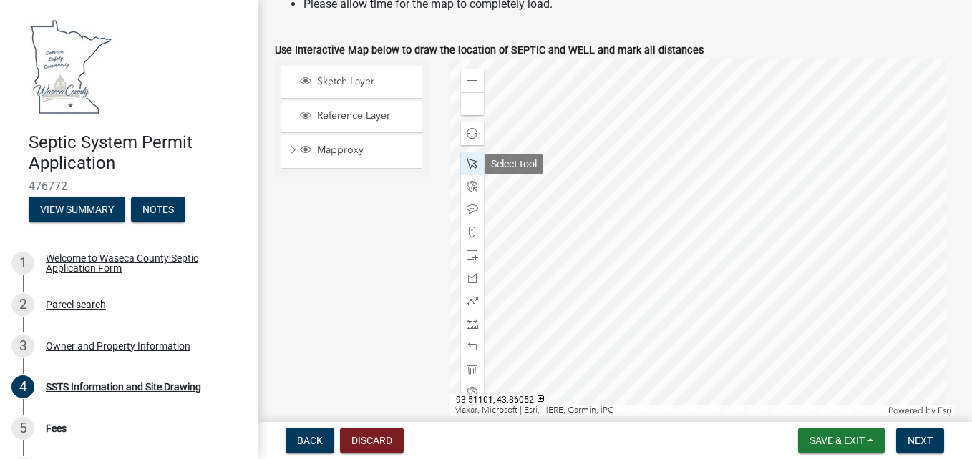
click at [466, 162] on span at bounding box center [471, 163] width 11 height 11
click at [474, 324] on span at bounding box center [471, 323] width 11 height 11
click at [592, 249] on div at bounding box center [702, 238] width 504 height 358
click at [801, 150] on div at bounding box center [702, 238] width 504 height 358
click at [471, 323] on span at bounding box center [471, 323] width 11 height 11
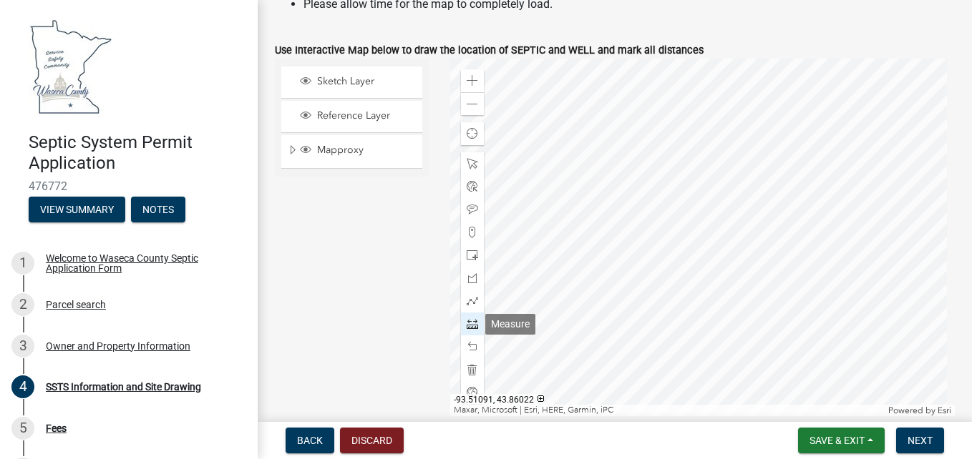
click at [471, 323] on span at bounding box center [471, 323] width 11 height 11
click at [592, 249] on div at bounding box center [702, 238] width 504 height 358
click at [800, 151] on div at bounding box center [702, 238] width 504 height 358
click at [467, 212] on span at bounding box center [471, 209] width 11 height 11
click at [933, 436] on button "Next" at bounding box center [920, 441] width 48 height 26
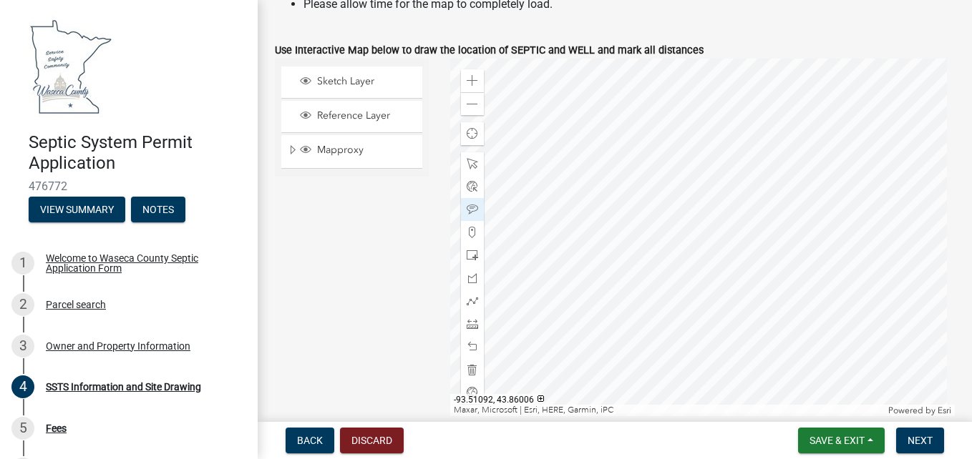
click at [363, 143] on div "Mapproxy" at bounding box center [351, 151] width 141 height 32
click at [349, 148] on span "Mapproxy" at bounding box center [365, 150] width 104 height 13
click at [351, 117] on span "Reference Layer" at bounding box center [365, 115] width 104 height 13
click at [350, 75] on span "Sketch Layer" at bounding box center [365, 81] width 104 height 13
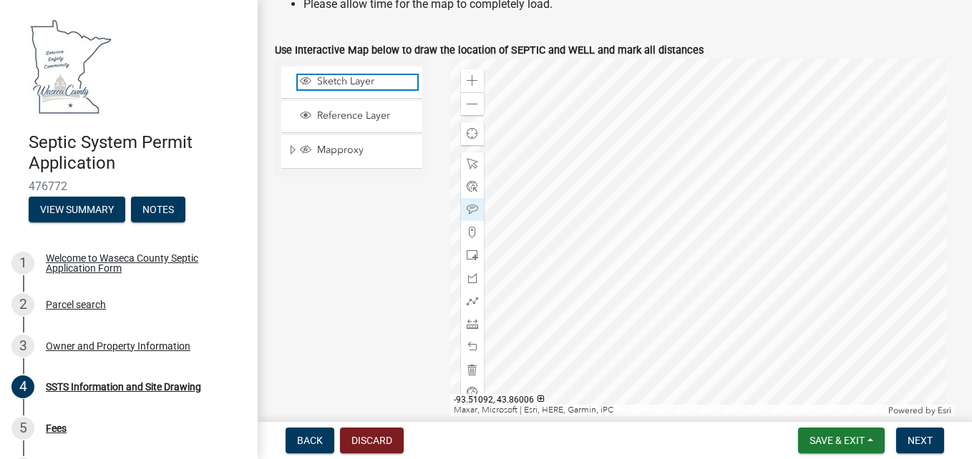
click at [350, 75] on span "Sketch Layer" at bounding box center [365, 81] width 104 height 13
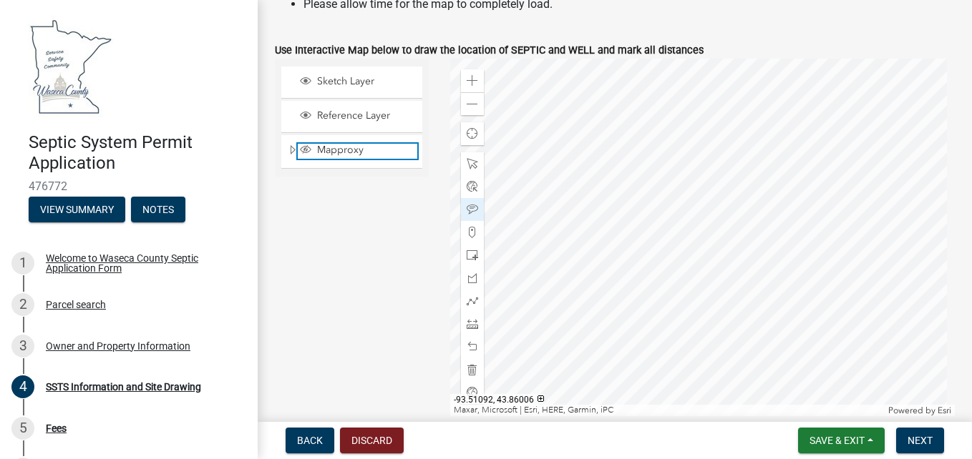
click at [336, 147] on span "Mapproxy" at bounding box center [365, 150] width 104 height 13
click at [916, 438] on span "Next" at bounding box center [919, 440] width 25 height 11
click at [469, 324] on span at bounding box center [471, 323] width 11 height 11
click at [592, 247] on div at bounding box center [702, 238] width 504 height 358
click at [801, 151] on div at bounding box center [702, 238] width 504 height 358
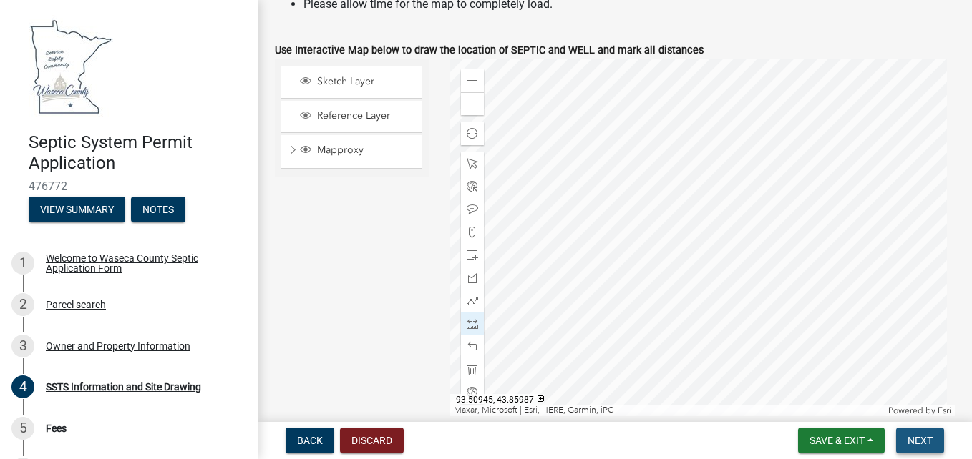
click at [909, 438] on span "Next" at bounding box center [919, 440] width 25 height 11
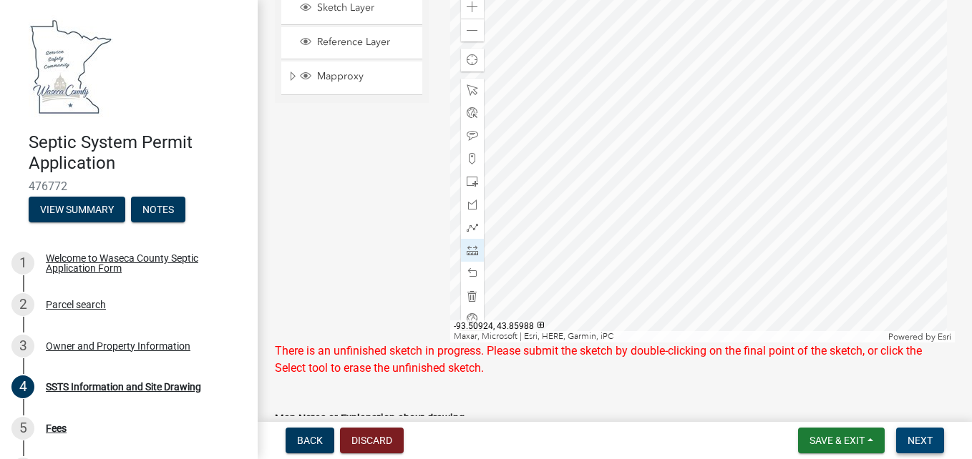
scroll to position [675, 0]
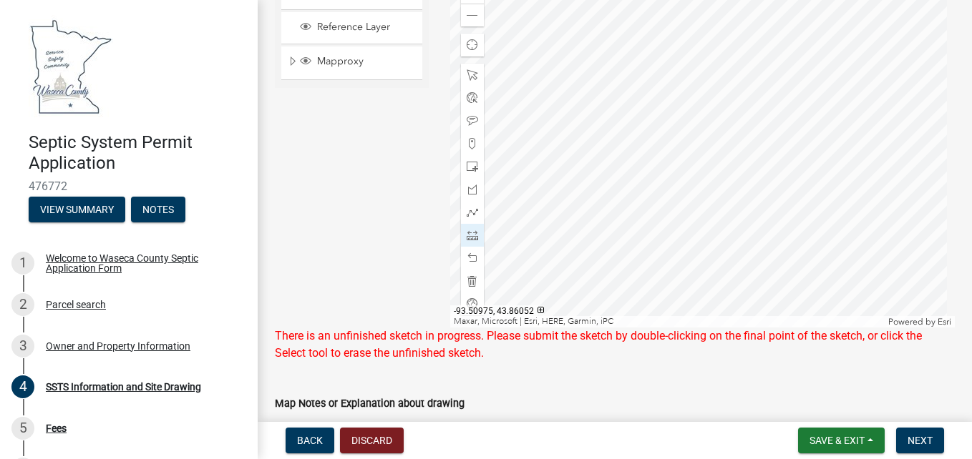
click at [800, 62] on div at bounding box center [702, 149] width 504 height 358
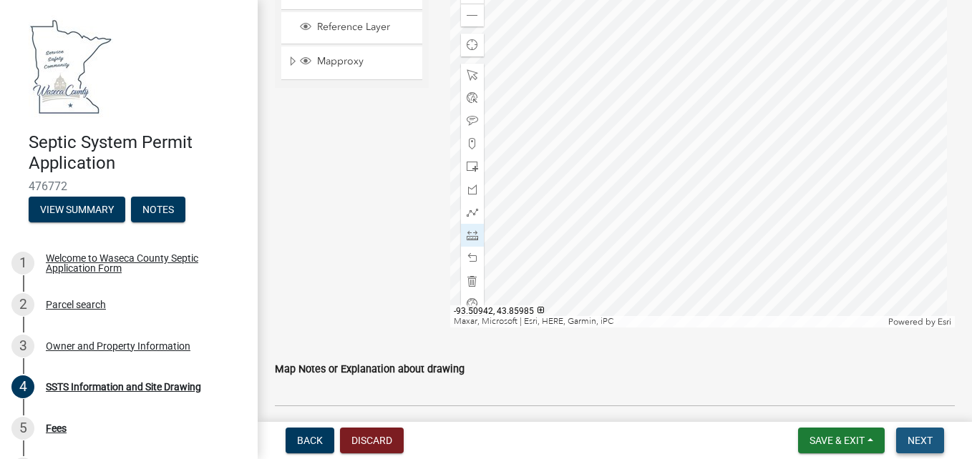
click at [917, 436] on span "Next" at bounding box center [919, 440] width 25 height 11
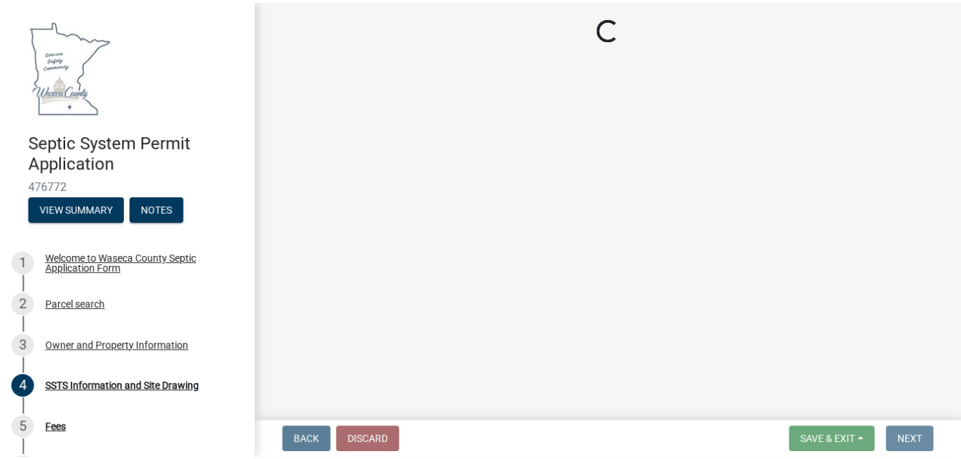
scroll to position [0, 0]
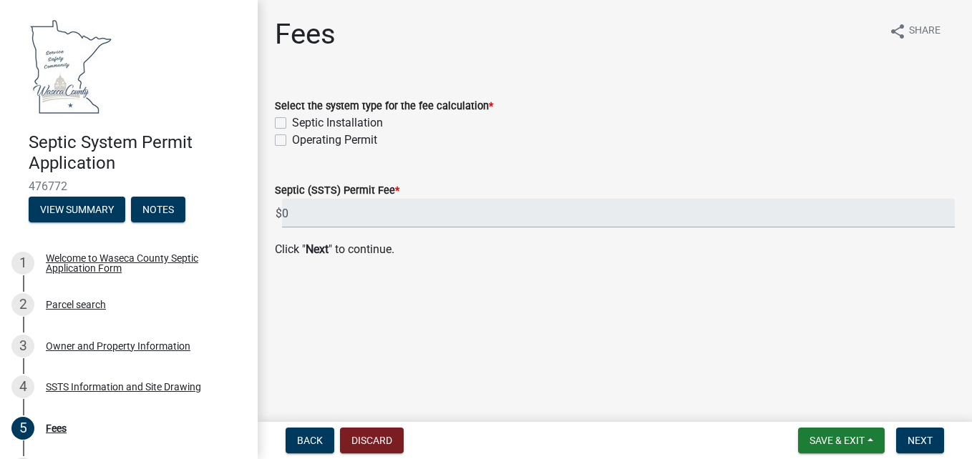
click at [292, 120] on label "Septic Installation" at bounding box center [337, 122] width 91 height 17
click at [292, 120] on input "Septic Installation" at bounding box center [296, 118] width 9 height 9
checkbox input "true"
checkbox input "false"
click at [911, 439] on span "Next" at bounding box center [919, 440] width 25 height 11
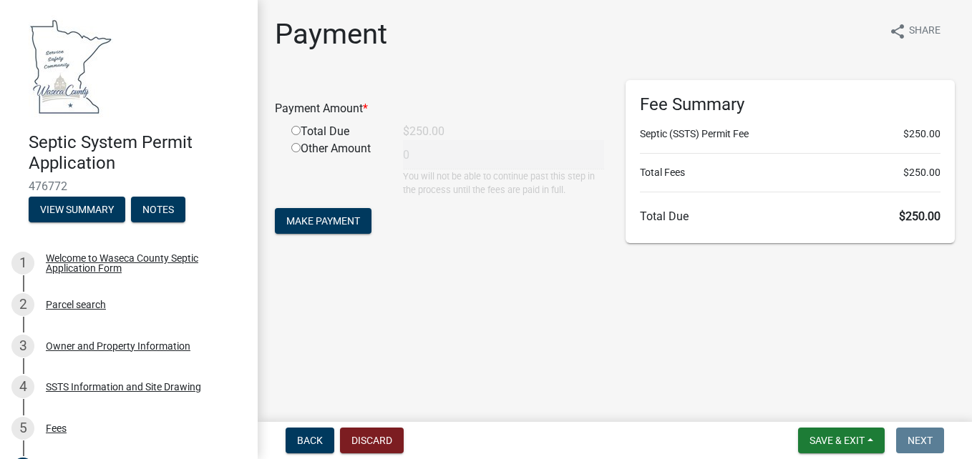
click at [295, 129] on input "radio" at bounding box center [295, 130] width 9 height 9
radio input "true"
type input "250"
click at [823, 434] on button "Save & Exit" at bounding box center [841, 441] width 87 height 26
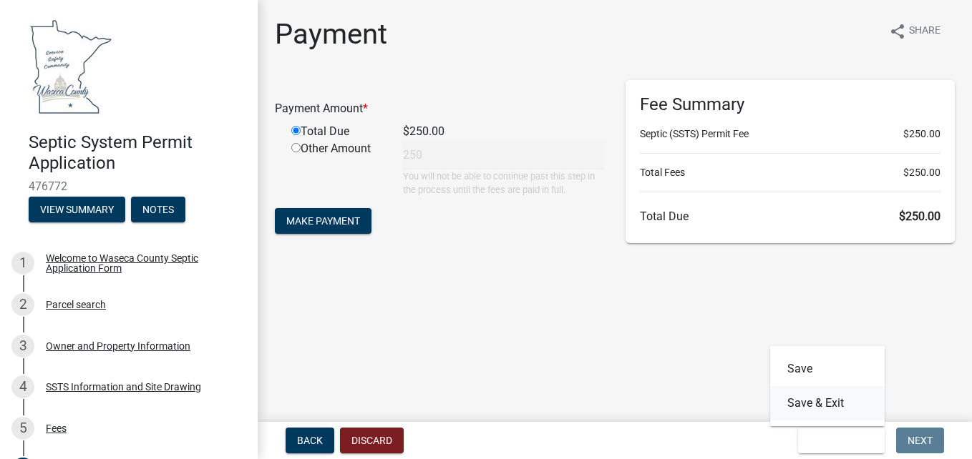
click at [808, 402] on button "Save & Exit" at bounding box center [827, 403] width 114 height 34
